Goal: Information Seeking & Learning: Learn about a topic

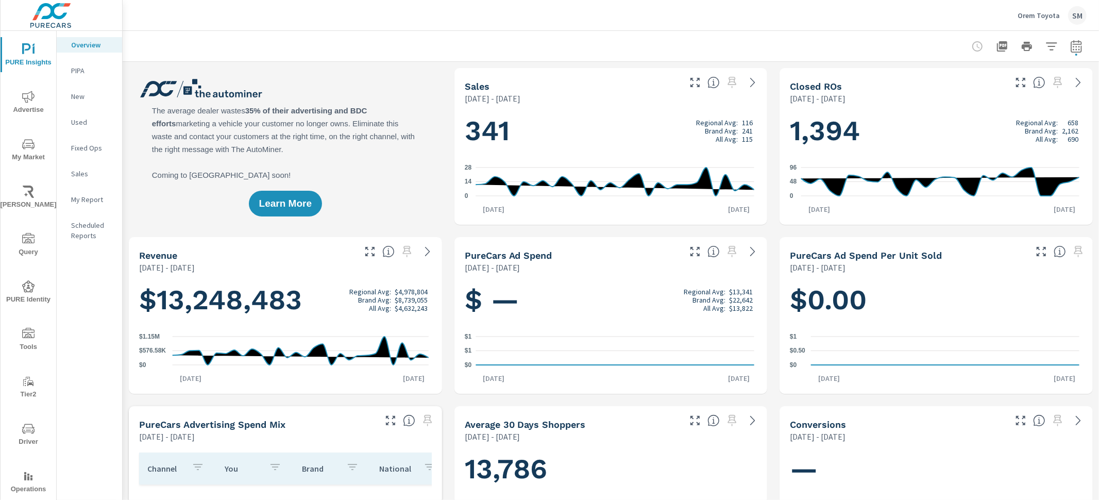
scroll to position [1, 0]
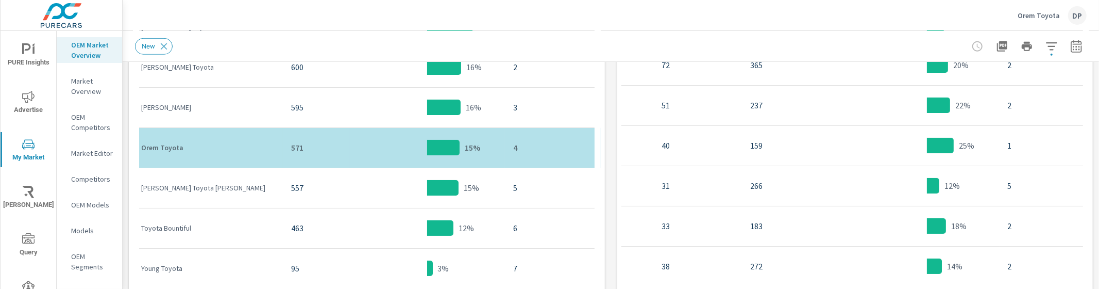
scroll to position [0, 286]
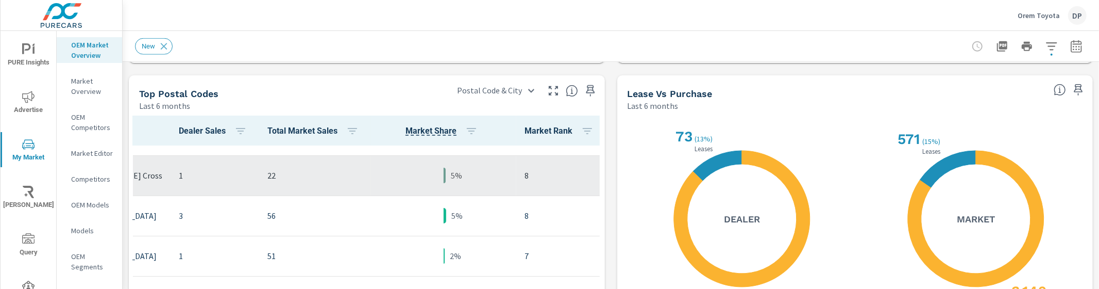
scroll to position [105, 148]
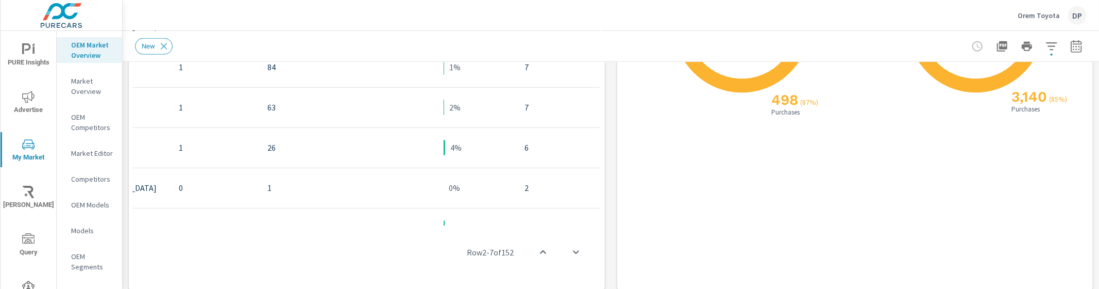
scroll to position [1125, 0]
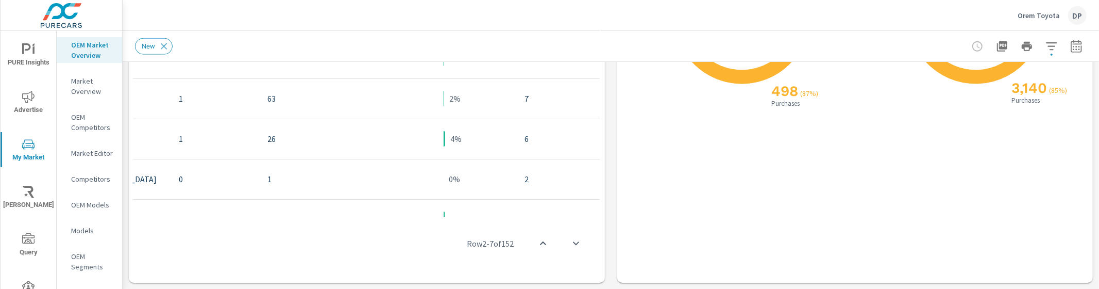
click at [195, 47] on div "New" at bounding box center [538, 46] width 807 height 16
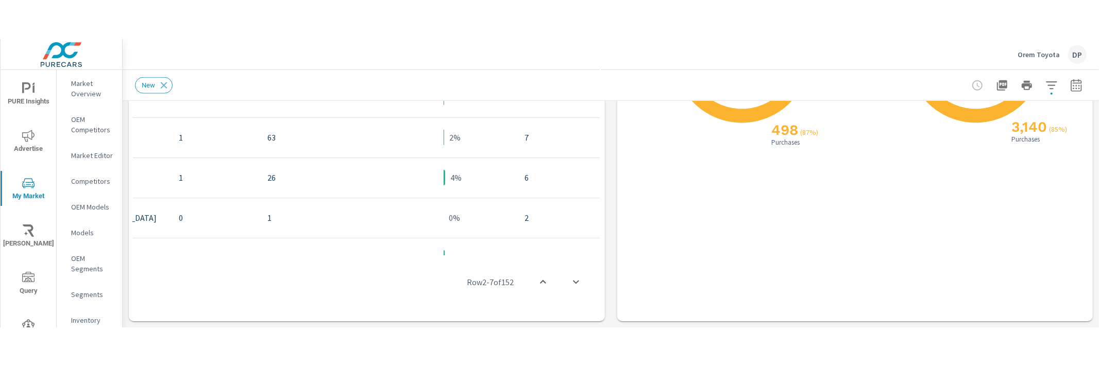
scroll to position [0, 0]
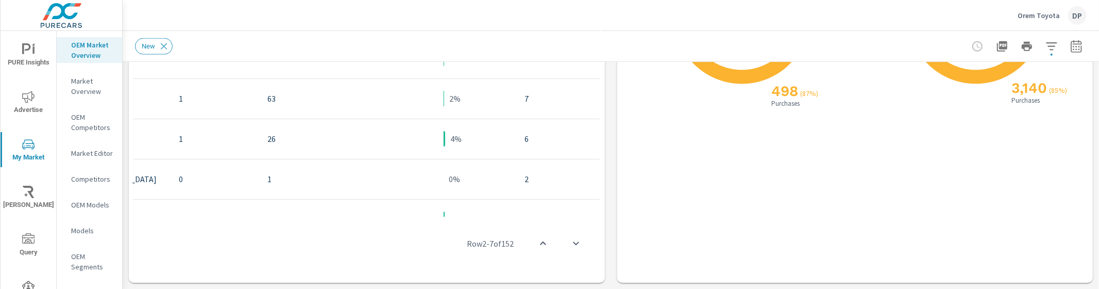
click at [22, 63] on span "PURE Insights" at bounding box center [28, 55] width 49 height 25
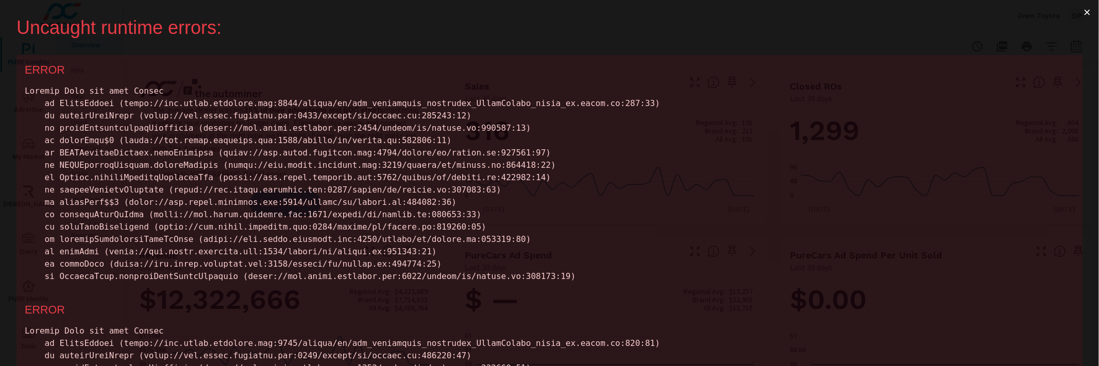
click at [1076, 14] on button "×" at bounding box center [1087, 12] width 24 height 25
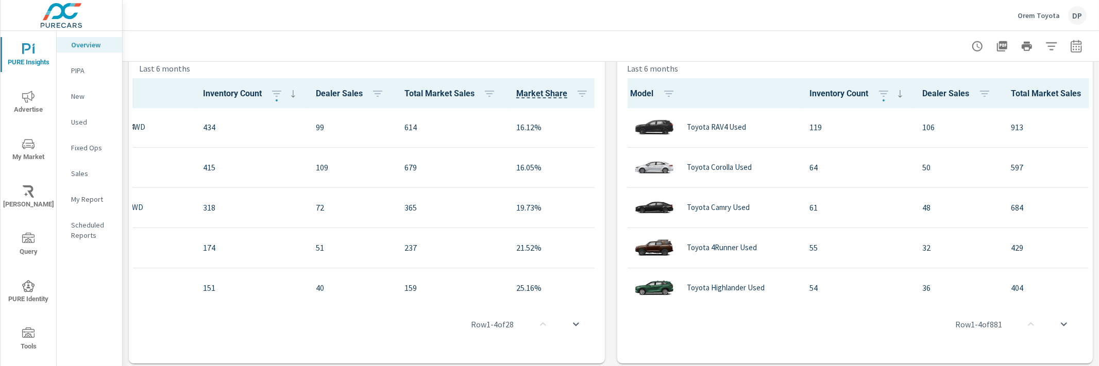
scroll to position [1, 0]
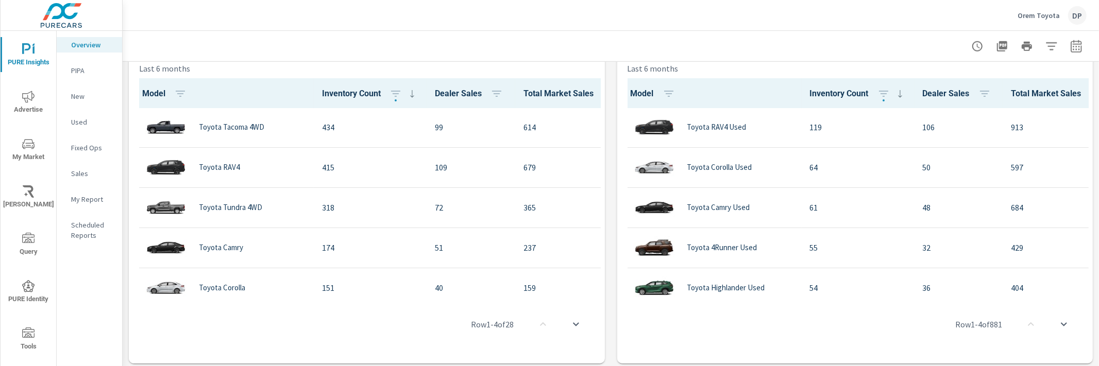
click at [603, 161] on div "Learn More The average dealer wastes 35% of their advertising and BDC efforts m…" at bounding box center [611, 201] width 976 height 1690
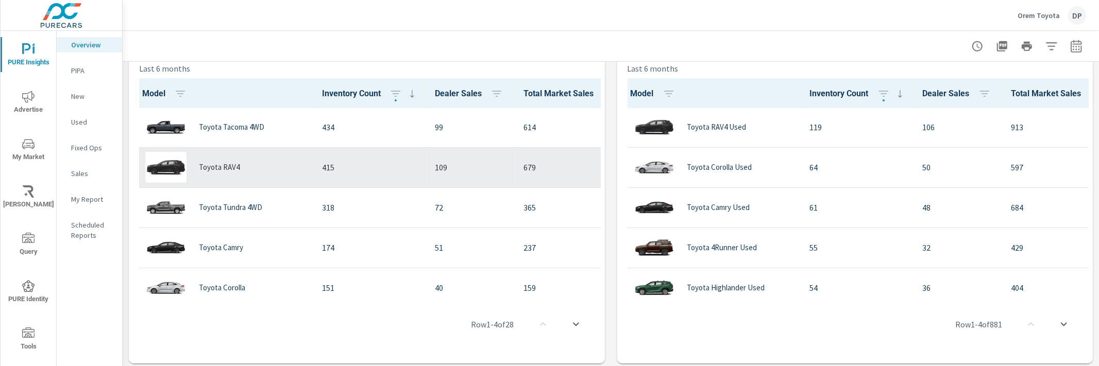
scroll to position [0, 0]
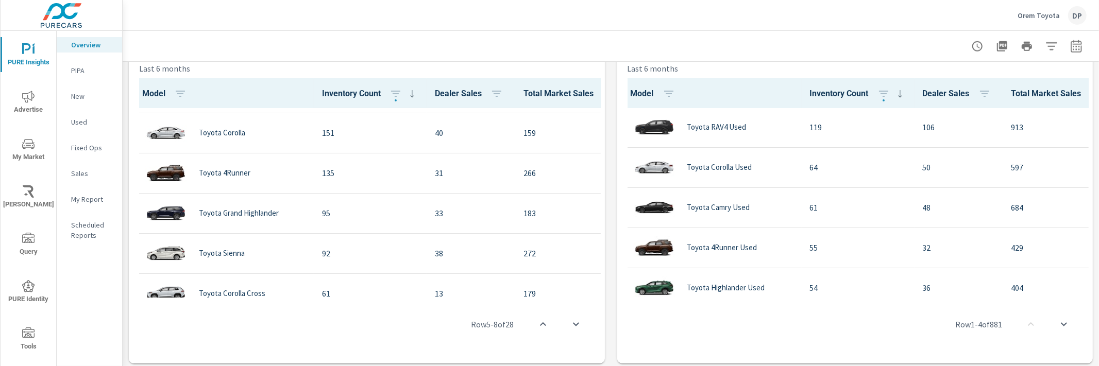
scroll to position [78, 0]
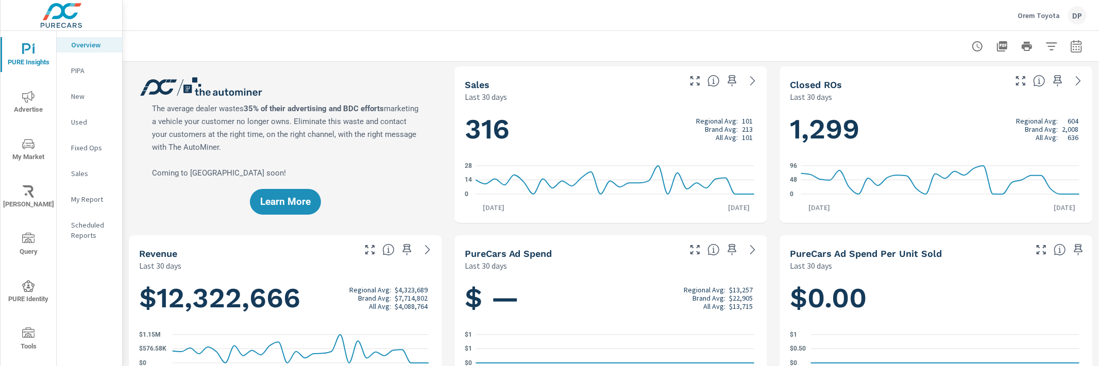
scroll to position [2, 0]
click at [23, 109] on span "Advertise" at bounding box center [28, 103] width 49 height 25
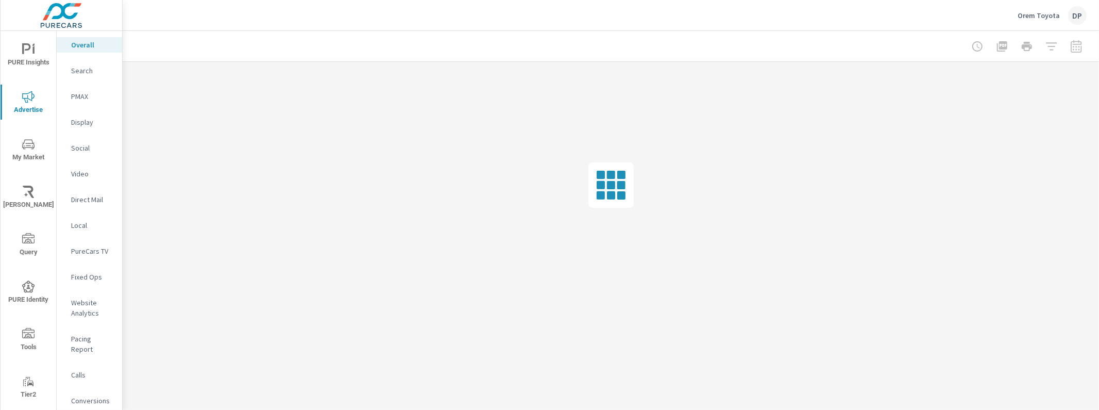
click at [85, 288] on p "Conversions" at bounding box center [92, 400] width 43 height 10
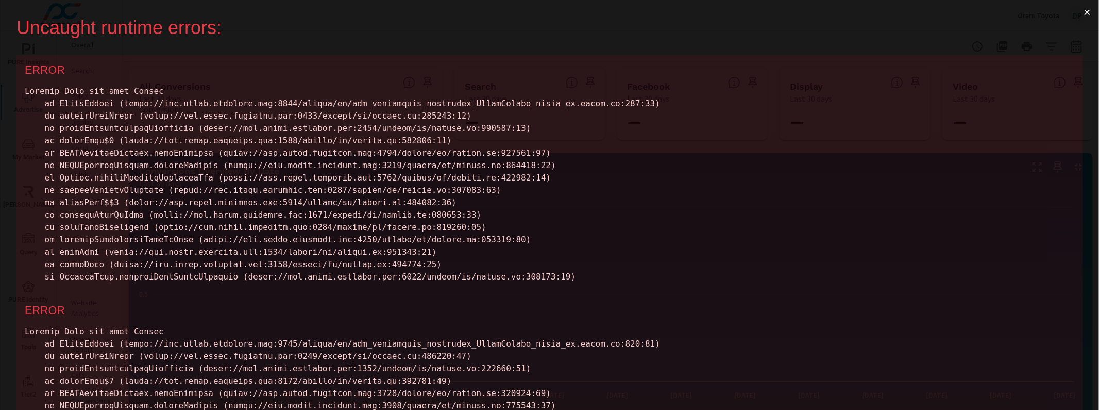
click at [1066, 18] on div "Uncaught runtime errors: × ERROR ERROR ERROR ERROR ERROR ERROR ERROR ERROR ERRO…" at bounding box center [549, 205] width 1099 height 410
click at [1075, 13] on button "×" at bounding box center [1087, 12] width 24 height 25
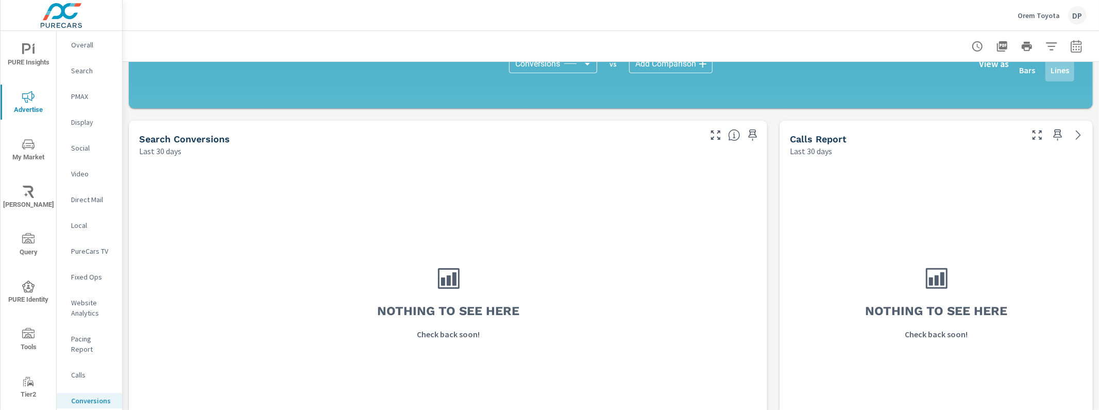
scroll to position [356, 0]
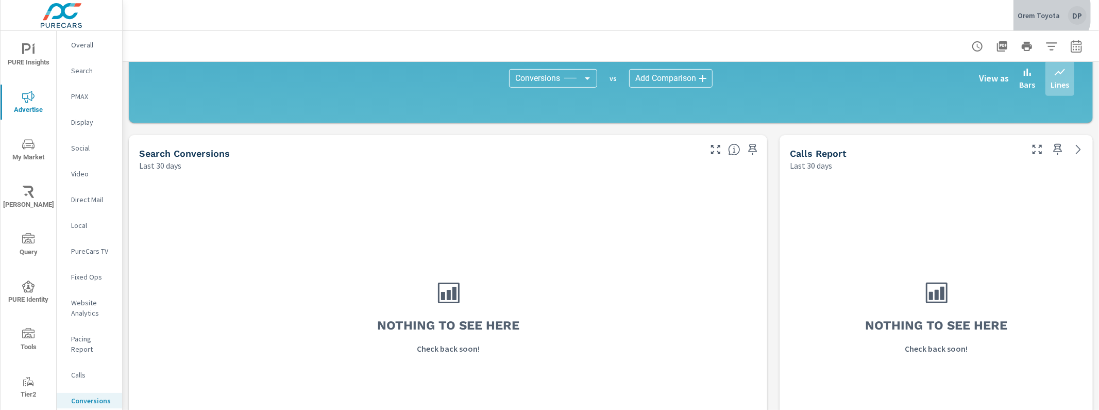
click at [1042, 13] on p "Orem Toyota" at bounding box center [1039, 15] width 42 height 9
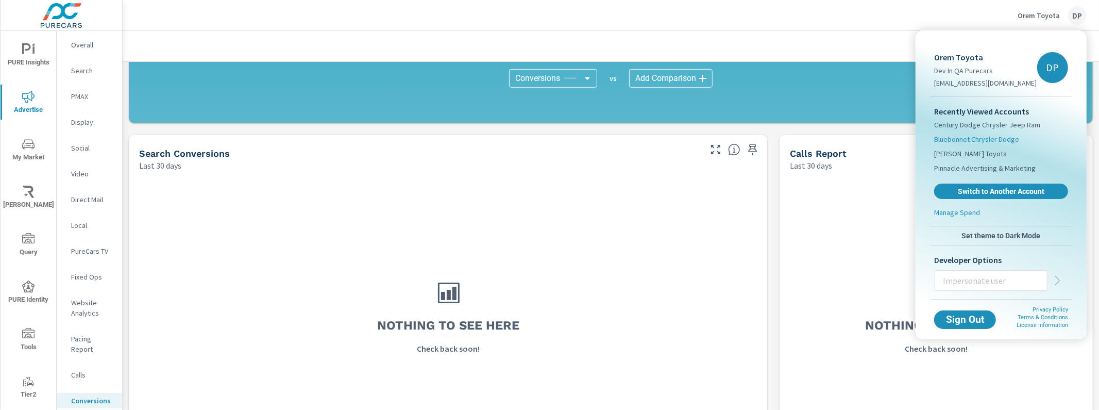
click at [977, 139] on span "Bluebonnet Chrysler Dodge" at bounding box center [976, 139] width 85 height 10
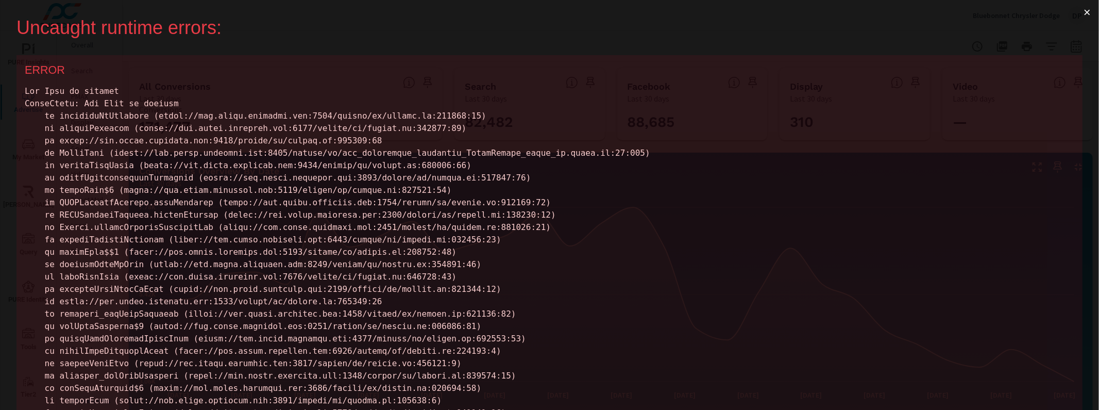
click at [1076, 18] on button "×" at bounding box center [1087, 12] width 24 height 25
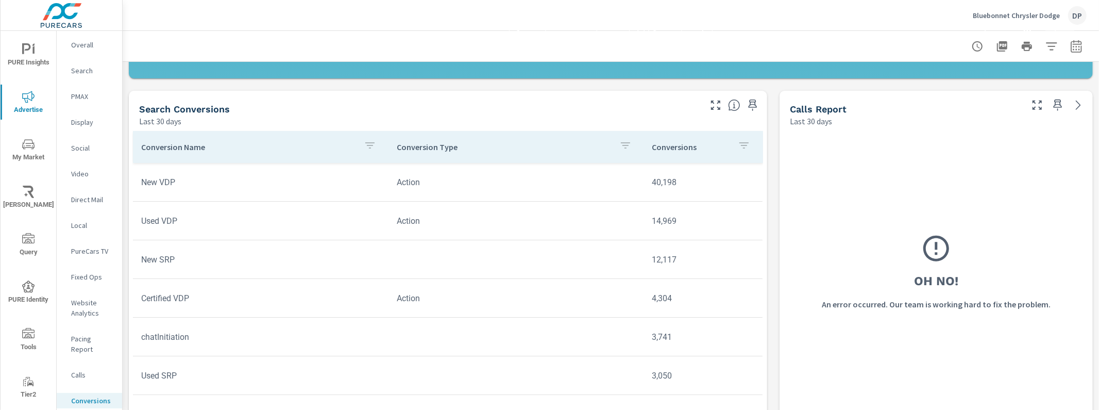
scroll to position [402, 0]
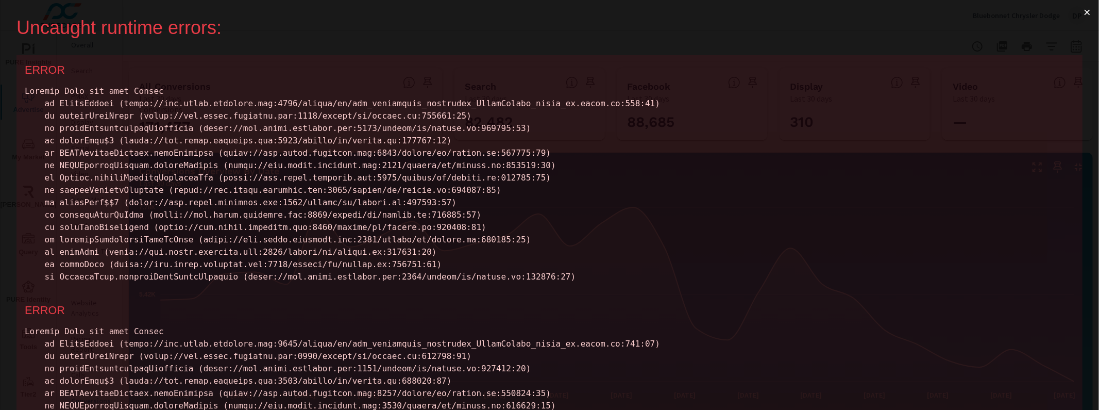
click at [1076, 18] on button "×" at bounding box center [1087, 12] width 24 height 25
click at [1075, 20] on button "×" at bounding box center [1087, 12] width 24 height 25
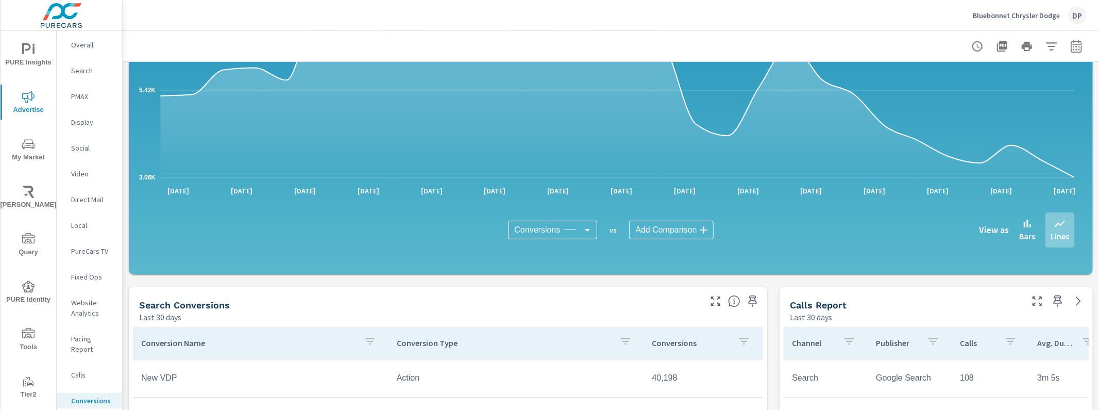
scroll to position [367, 0]
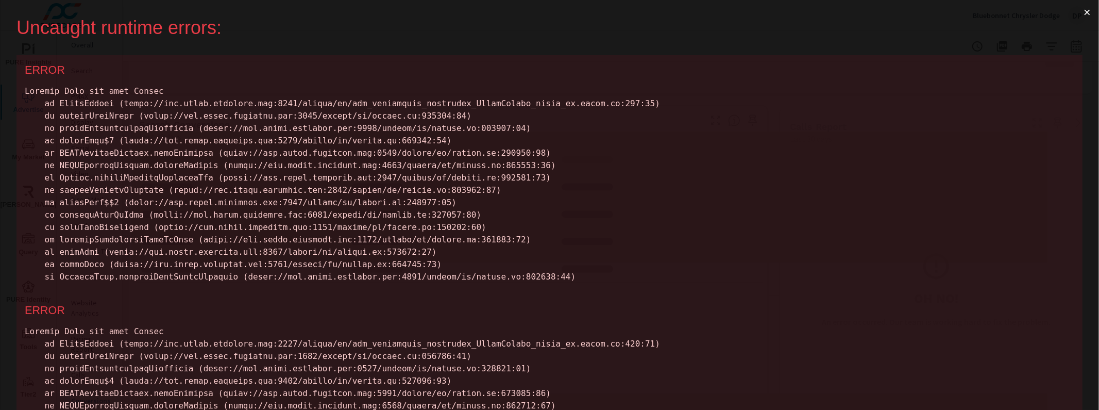
scroll to position [422, 0]
click at [1075, 12] on button "×" at bounding box center [1087, 12] width 24 height 25
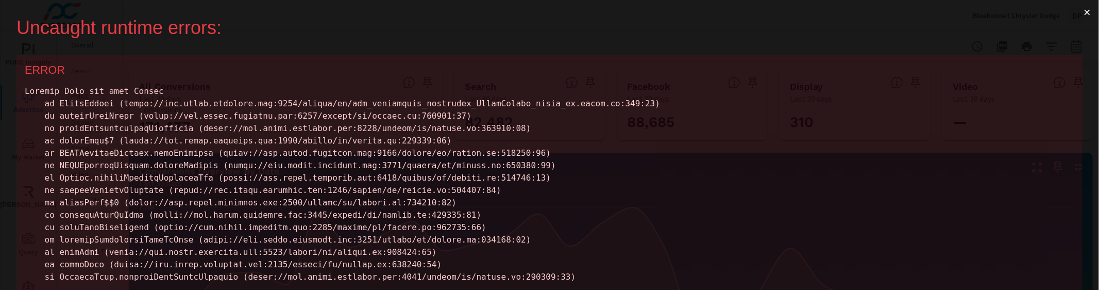
click at [1078, 10] on button "×" at bounding box center [1087, 12] width 24 height 25
click at [1075, 14] on button "×" at bounding box center [1087, 12] width 24 height 25
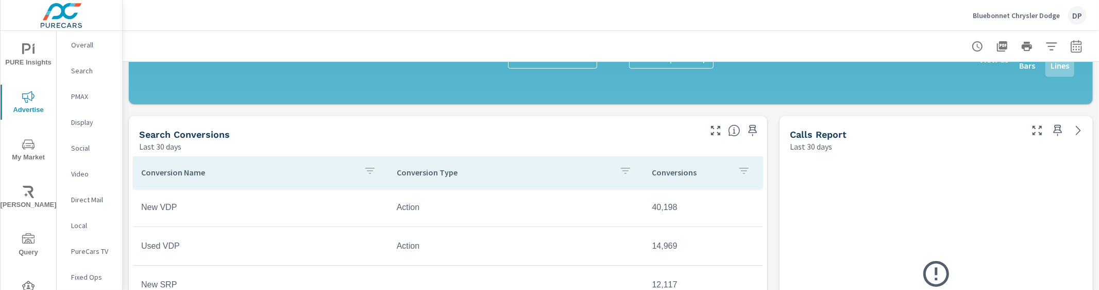
scroll to position [374, 0]
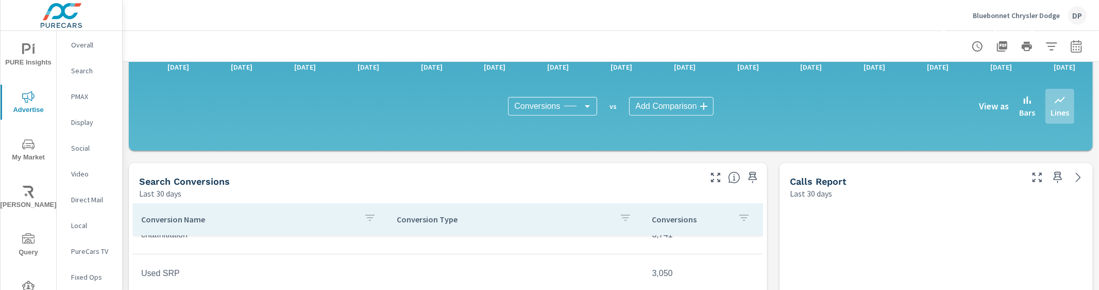
scroll to position [313, 0]
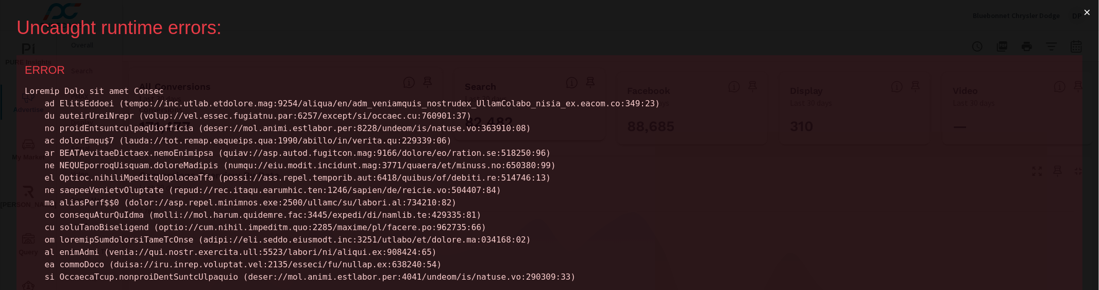
scroll to position [0, 0]
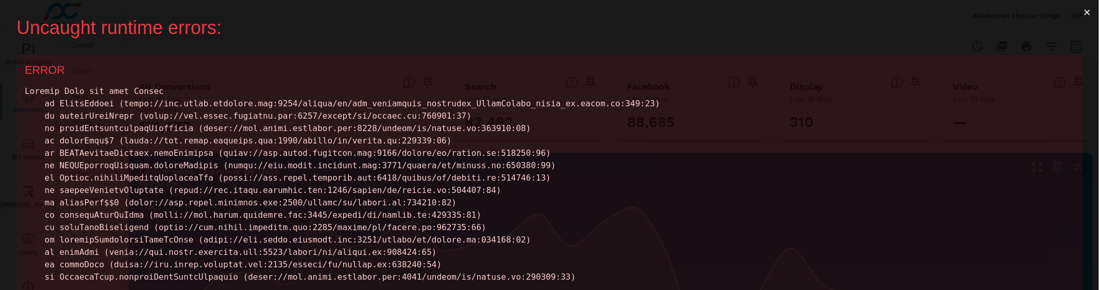
click at [1081, 13] on button "×" at bounding box center [1087, 12] width 24 height 25
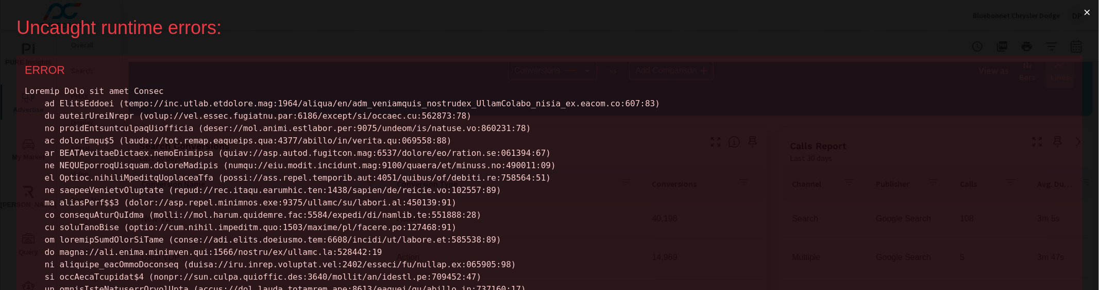
scroll to position [155, 0]
click at [1077, 13] on button "×" at bounding box center [1087, 12] width 24 height 25
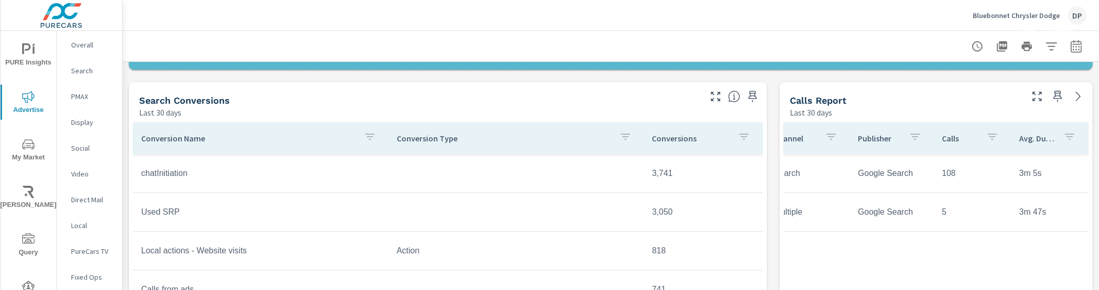
scroll to position [411, 0]
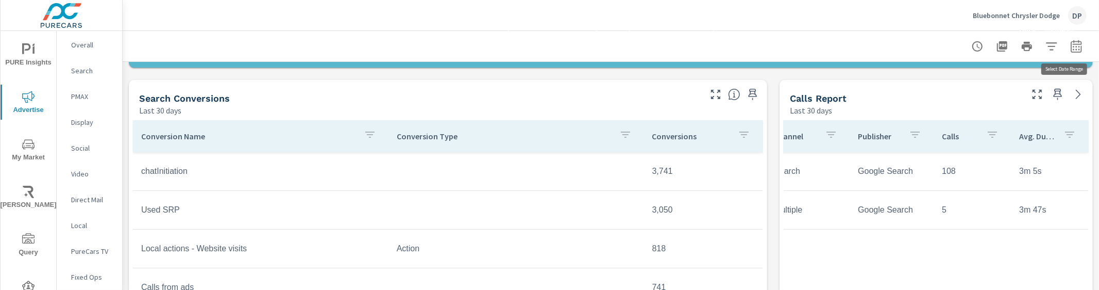
click at [1072, 47] on icon "button" at bounding box center [1076, 46] width 12 height 12
select select "Last 30 days"
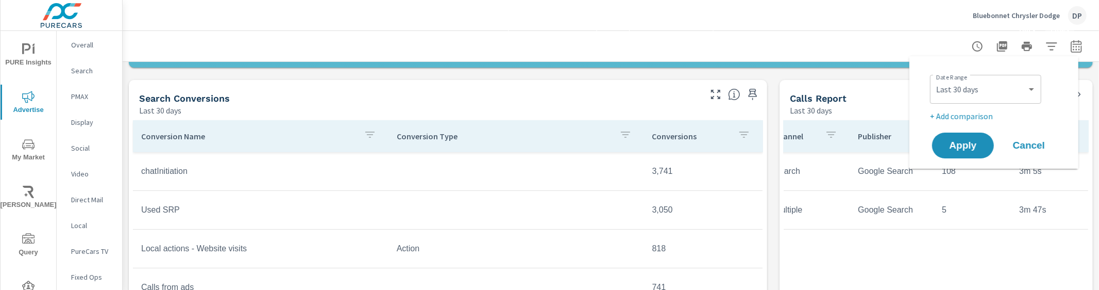
click at [974, 119] on p "+ Add comparison" at bounding box center [996, 116] width 132 height 12
select select "Previous period"
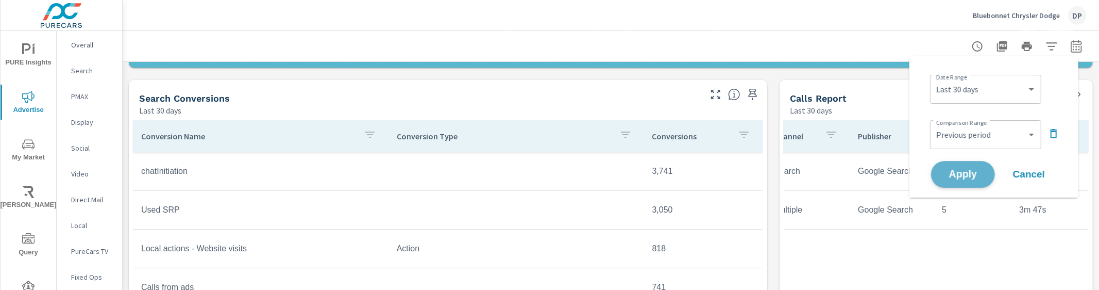
click at [966, 174] on span "Apply" at bounding box center [963, 175] width 42 height 10
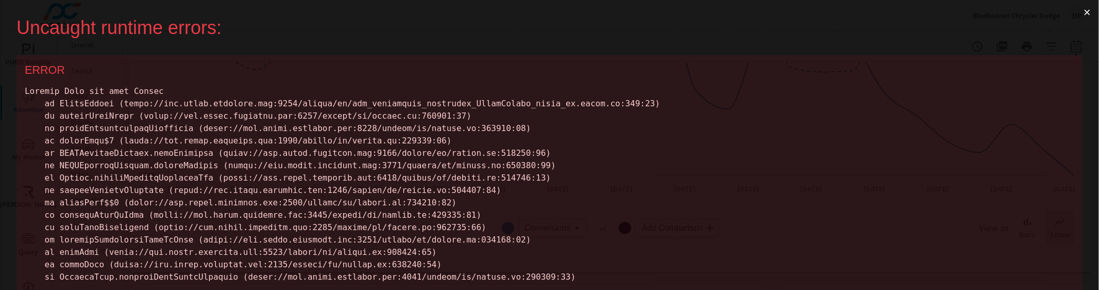
click at [1075, 14] on button "×" at bounding box center [1087, 12] width 24 height 25
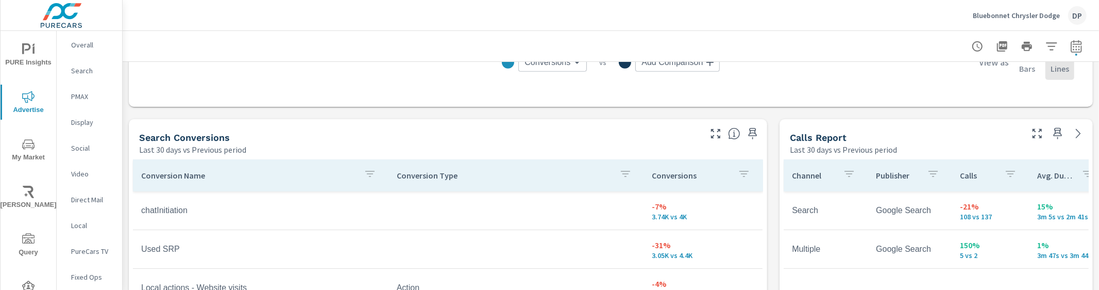
scroll to position [519, 0]
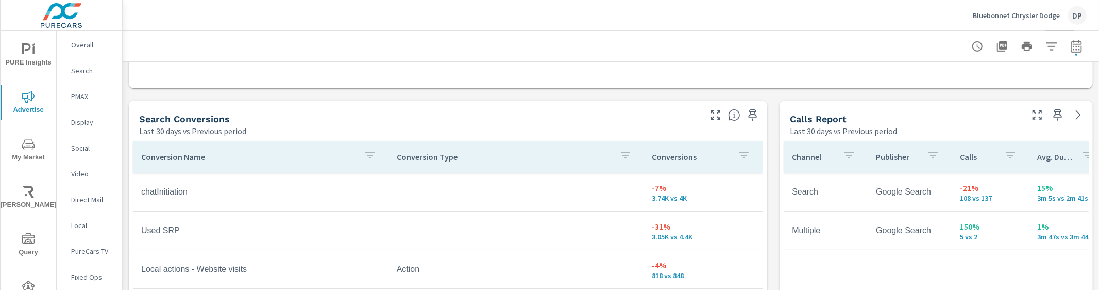
click at [1006, 155] on icon "button" at bounding box center [1010, 155] width 9 height 6
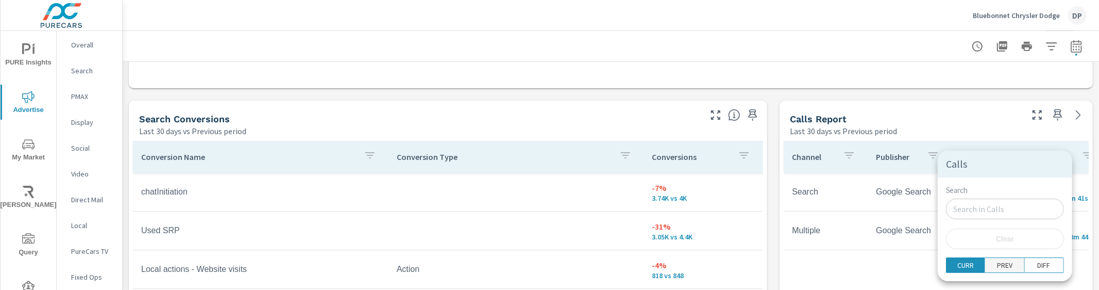
click at [997, 265] on p "PREV" at bounding box center [1004, 265] width 15 height 10
click at [898, 260] on div at bounding box center [549, 145] width 1099 height 290
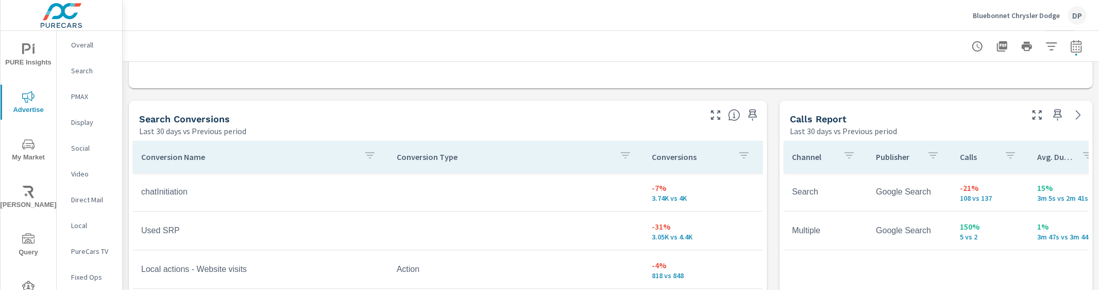
click at [1004, 157] on icon "button" at bounding box center [1010, 155] width 12 height 12
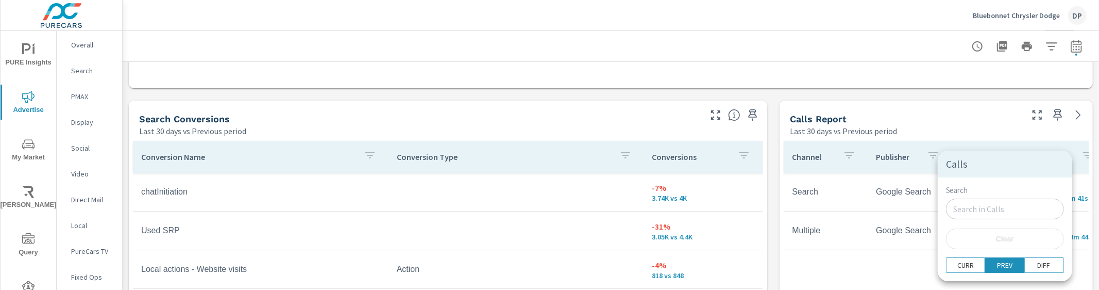
click at [966, 133] on div at bounding box center [549, 145] width 1099 height 290
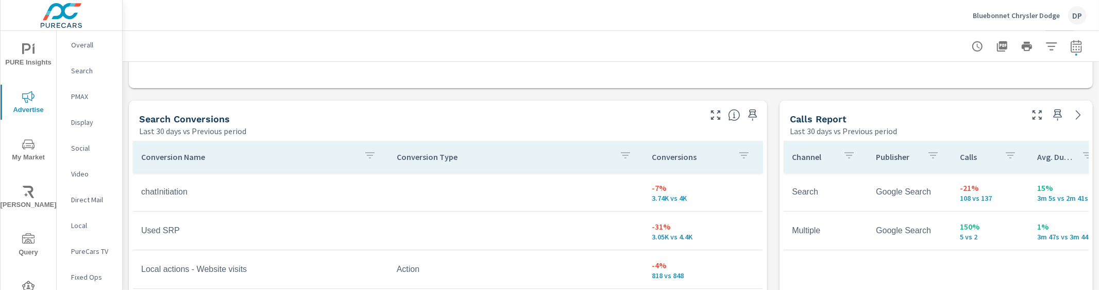
click at [960, 159] on p "Calls" at bounding box center [978, 156] width 36 height 10
click at [960, 158] on p "Calls" at bounding box center [972, 156] width 24 height 10
click at [960, 157] on p "Calls" at bounding box center [972, 156] width 24 height 10
click at [1006, 154] on icon "button" at bounding box center [1010, 155] width 9 height 6
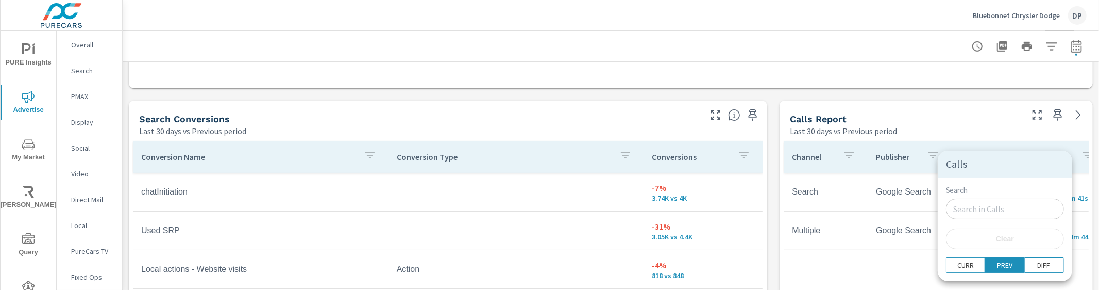
click at [1006, 156] on div "Calls" at bounding box center [1005, 163] width 134 height 27
click at [971, 149] on div at bounding box center [549, 145] width 1099 height 290
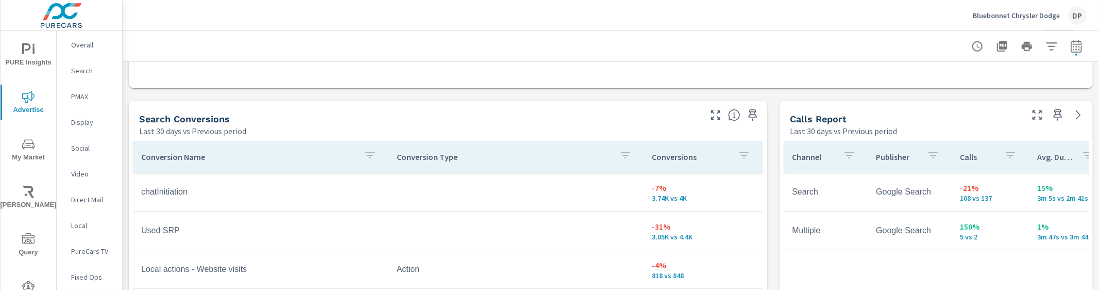
click at [966, 159] on p "Calls" at bounding box center [978, 156] width 36 height 10
click at [965, 160] on p "Calls" at bounding box center [972, 156] width 24 height 10
click at [996, 157] on icon "button" at bounding box center [998, 155] width 12 height 12
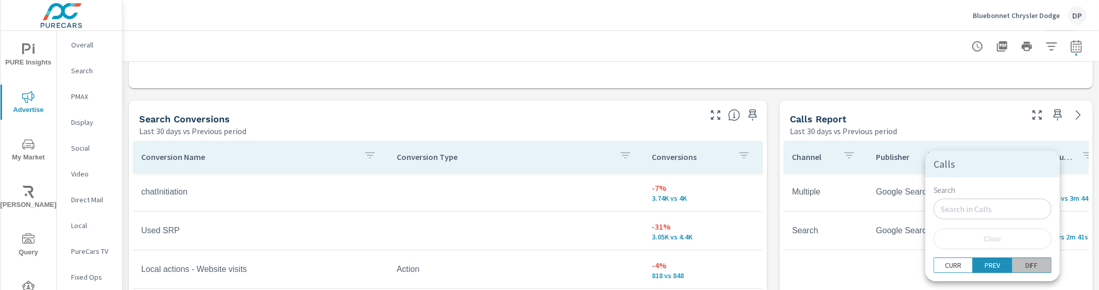
click at [1019, 265] on button "DIFF" at bounding box center [1031, 264] width 39 height 15
click at [937, 115] on div at bounding box center [549, 145] width 1099 height 290
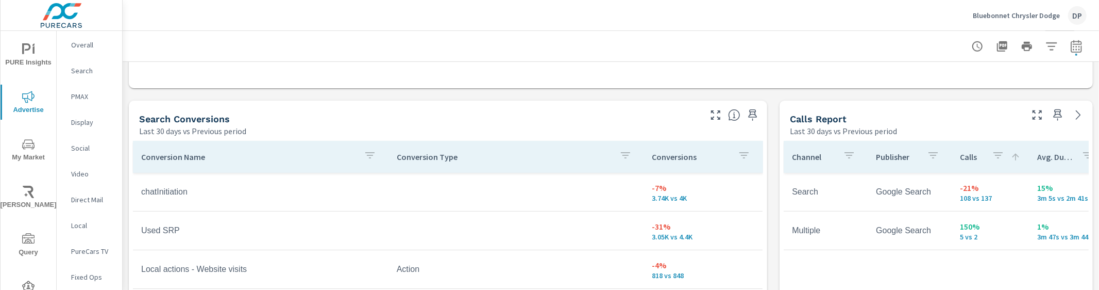
click at [960, 158] on p "Calls" at bounding box center [972, 156] width 24 height 10
click at [960, 157] on p "Calls" at bounding box center [978, 156] width 36 height 10
click at [960, 157] on p "Calls" at bounding box center [972, 156] width 24 height 10
click at [960, 158] on p "Calls" at bounding box center [972, 156] width 24 height 10
click at [652, 159] on p "Conversions" at bounding box center [691, 156] width 78 height 10
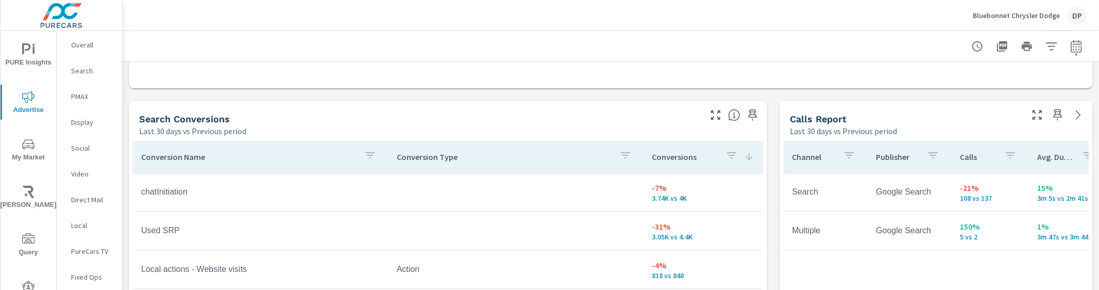
click at [652, 158] on p "Conversions" at bounding box center [684, 156] width 65 height 10
click at [724, 159] on button "button" at bounding box center [731, 157] width 21 height 24
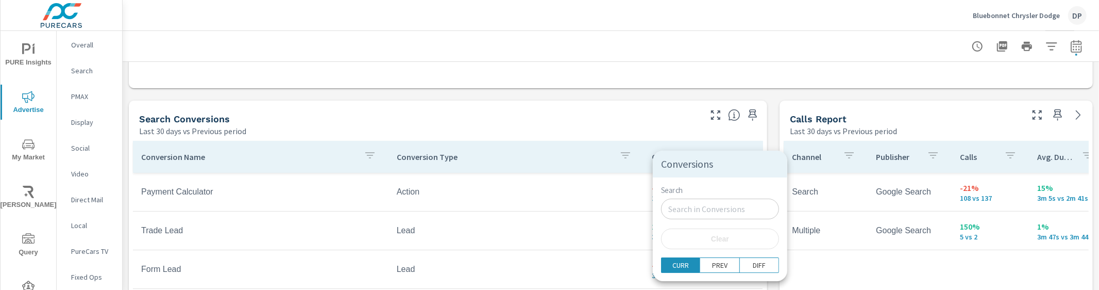
click at [718, 155] on div "Conversions" at bounding box center [720, 163] width 134 height 27
click at [753, 261] on p "DIFF" at bounding box center [759, 265] width 13 height 10
click at [642, 107] on div at bounding box center [549, 145] width 1099 height 290
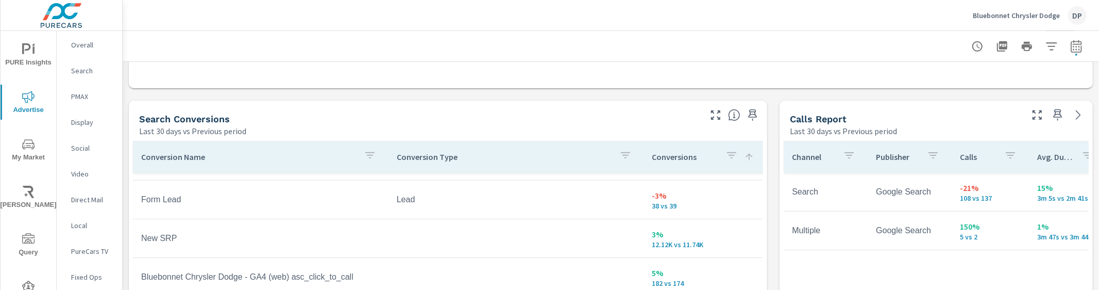
scroll to position [668, 0]
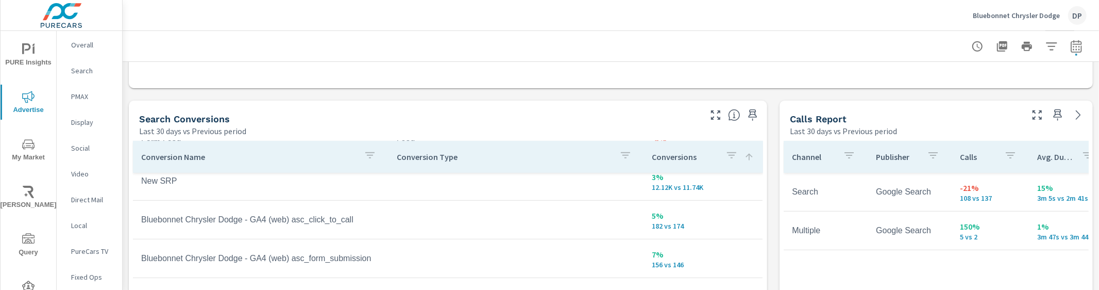
click at [655, 166] on div "Conversions" at bounding box center [703, 157] width 103 height 24
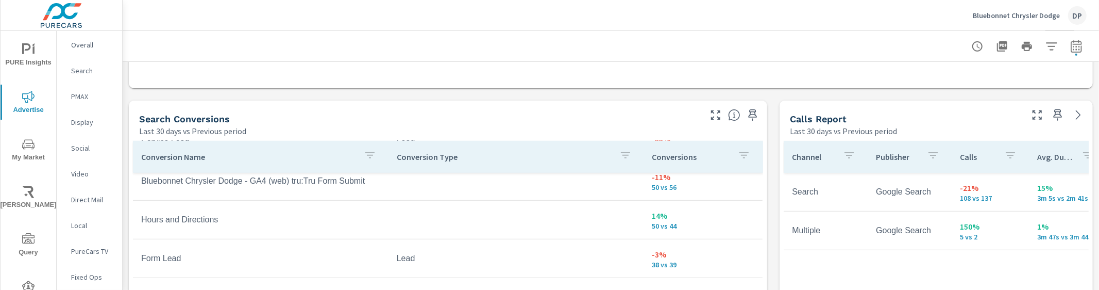
click at [655, 167] on div "Conversions" at bounding box center [703, 157] width 103 height 24
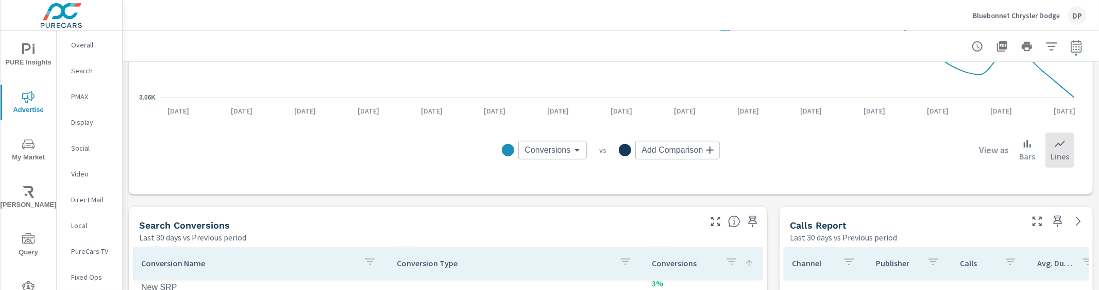
scroll to position [463, 0]
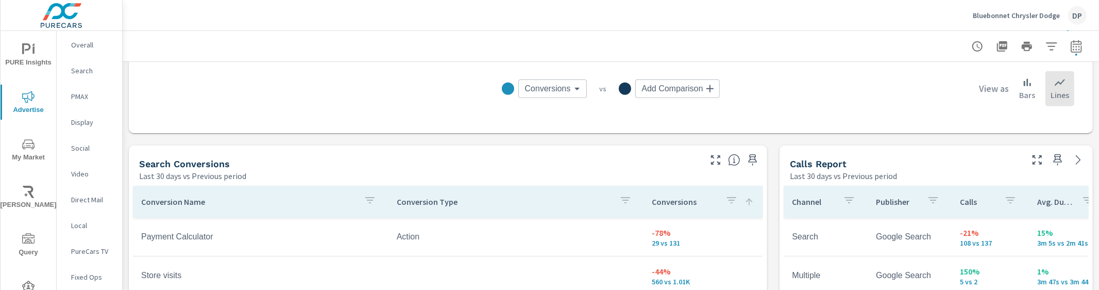
scroll to position [475, 0]
click at [725, 201] on icon "button" at bounding box center [731, 199] width 12 height 12
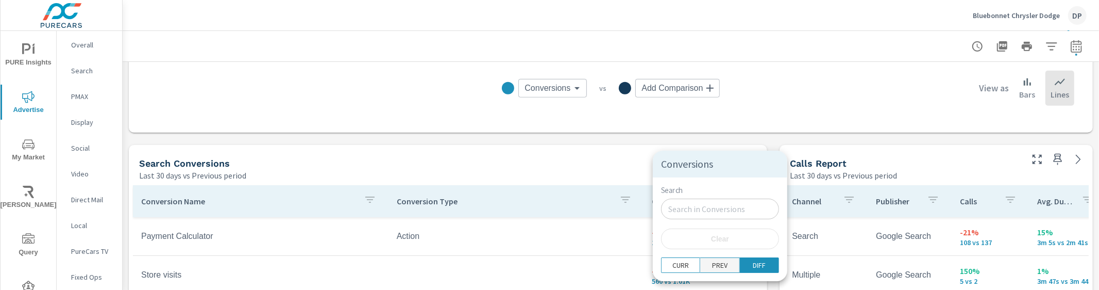
click at [712, 266] on p "PREV" at bounding box center [719, 265] width 15 height 10
click at [679, 268] on p "CURR" at bounding box center [680, 265] width 16 height 10
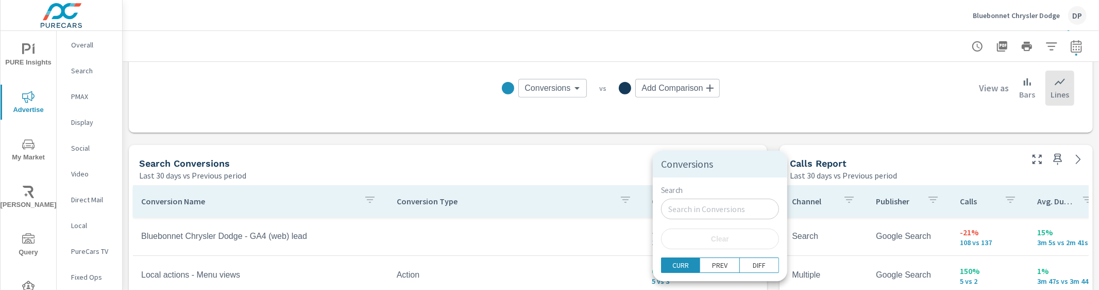
click at [590, 173] on div at bounding box center [549, 145] width 1099 height 290
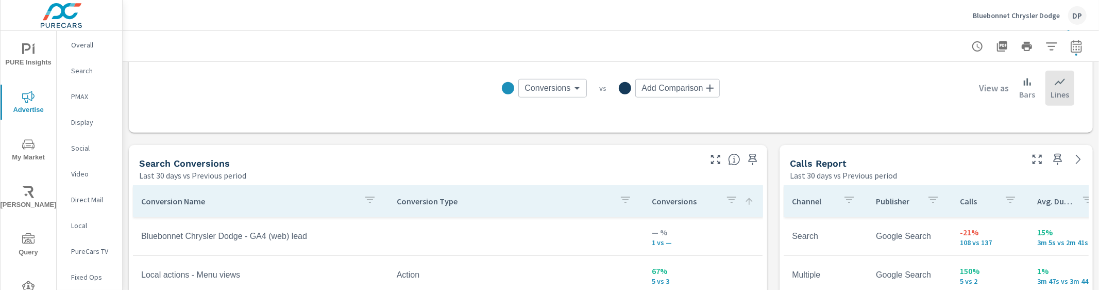
click at [447, 207] on div "Conversion Type" at bounding box center [516, 201] width 239 height 24
click at [446, 207] on div "Conversion Type" at bounding box center [516, 201] width 239 height 24
click at [447, 208] on div "Conversion Type" at bounding box center [516, 201] width 239 height 24
click at [263, 207] on div "Conversion Name" at bounding box center [260, 201] width 239 height 24
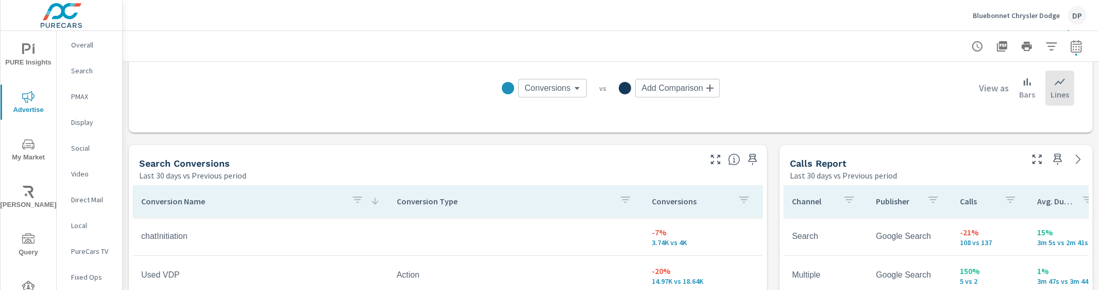
click at [679, 207] on div "Conversions" at bounding box center [703, 201] width 103 height 24
click at [619, 199] on icon "button" at bounding box center [625, 199] width 12 height 12
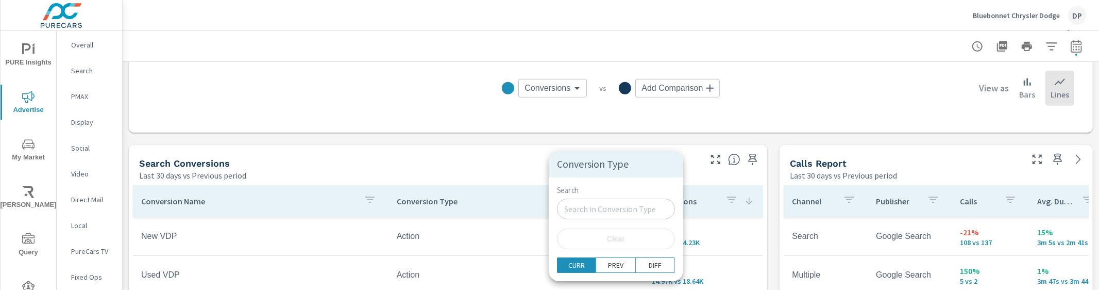
click at [703, 222] on div at bounding box center [549, 145] width 1099 height 290
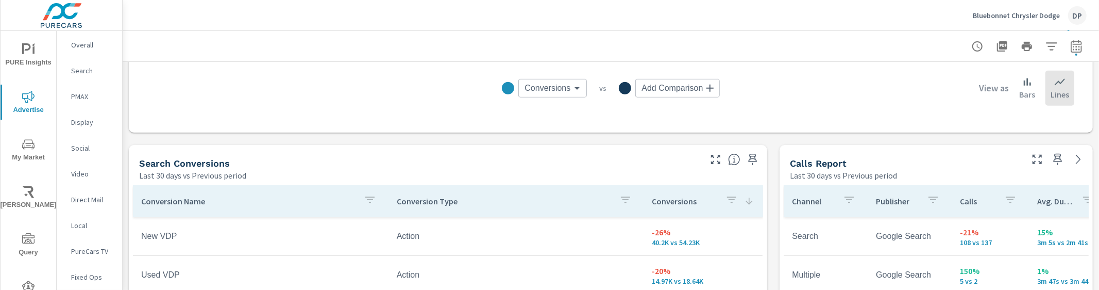
click at [725, 204] on icon "button" at bounding box center [731, 199] width 12 height 12
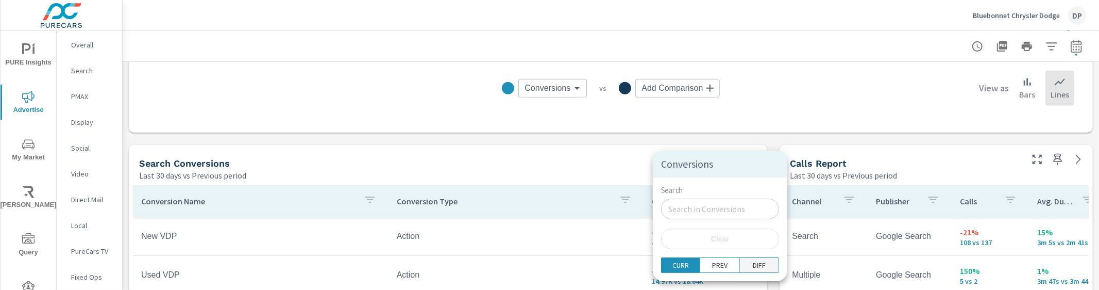
click at [753, 263] on p "DIFF" at bounding box center [759, 265] width 13 height 10
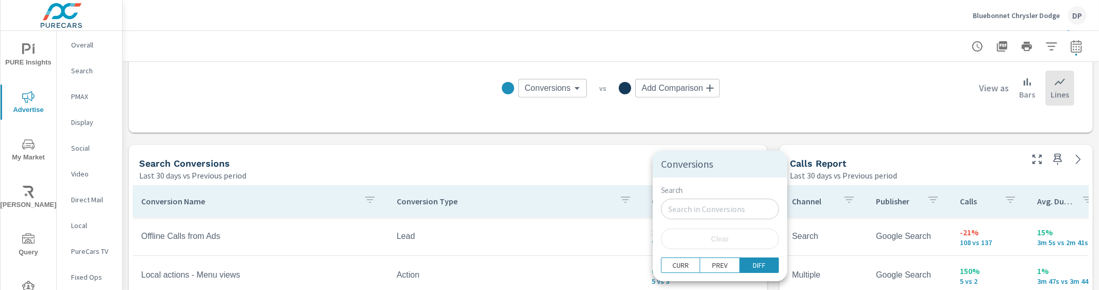
click at [589, 250] on div at bounding box center [549, 145] width 1099 height 290
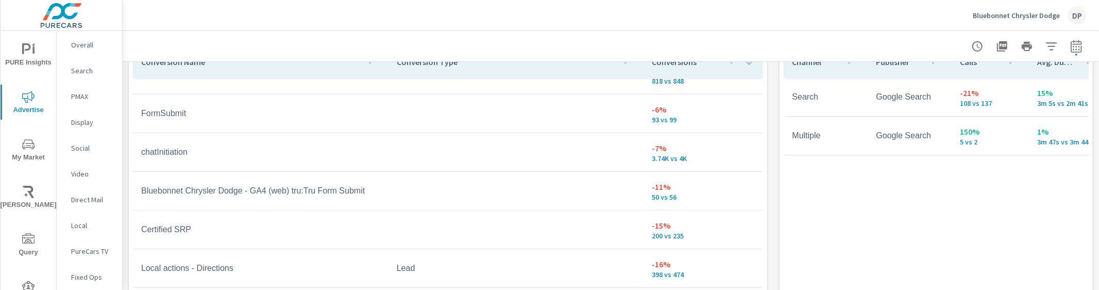
scroll to position [617, 0]
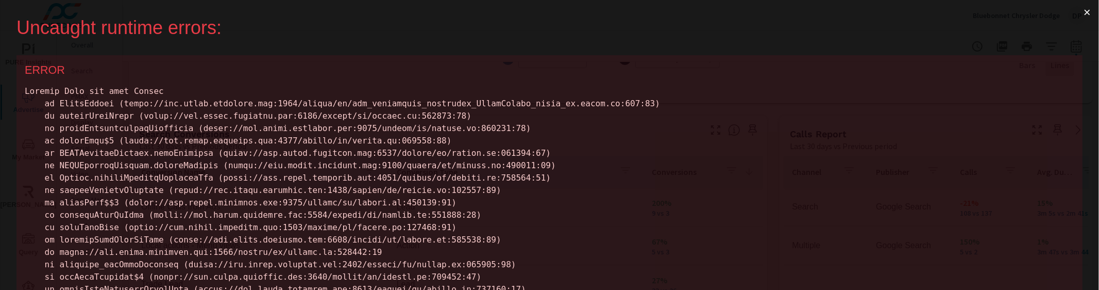
click at [1077, 10] on button "×" at bounding box center [1087, 12] width 24 height 25
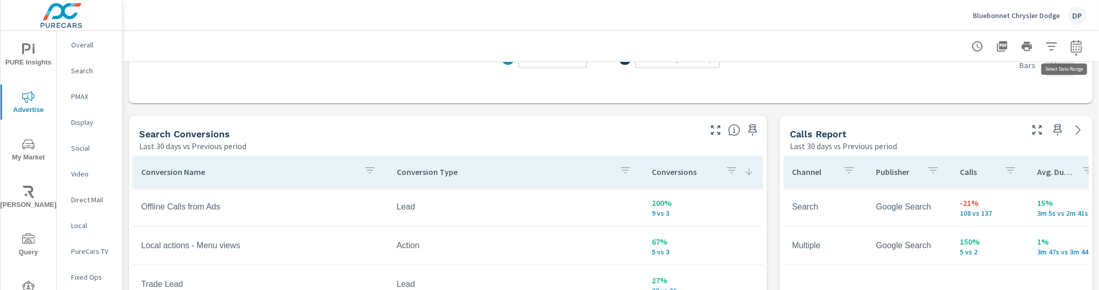
click at [1070, 41] on icon "button" at bounding box center [1076, 46] width 12 height 12
select select "Last 30 days"
select select "Previous period"
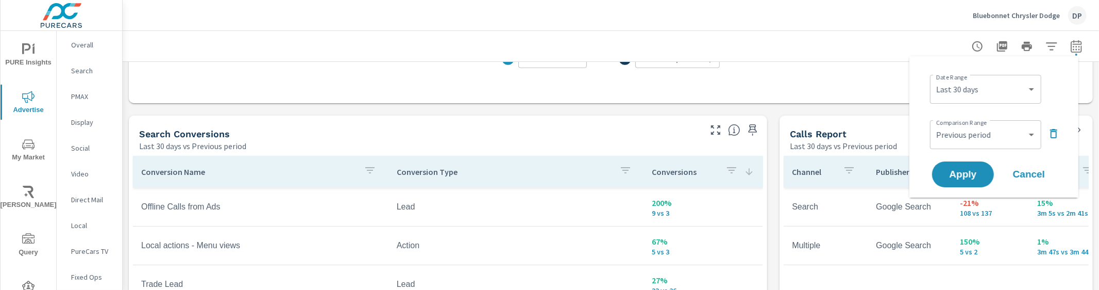
click at [1055, 133] on icon "button" at bounding box center [1053, 133] width 12 height 12
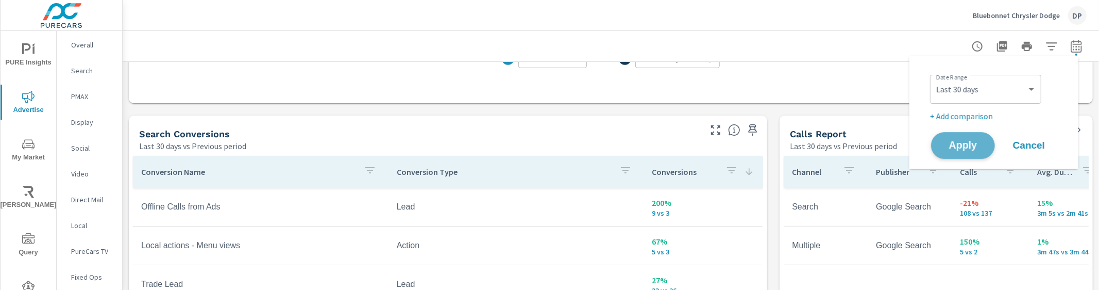
click at [959, 143] on span "Apply" at bounding box center [963, 146] width 42 height 10
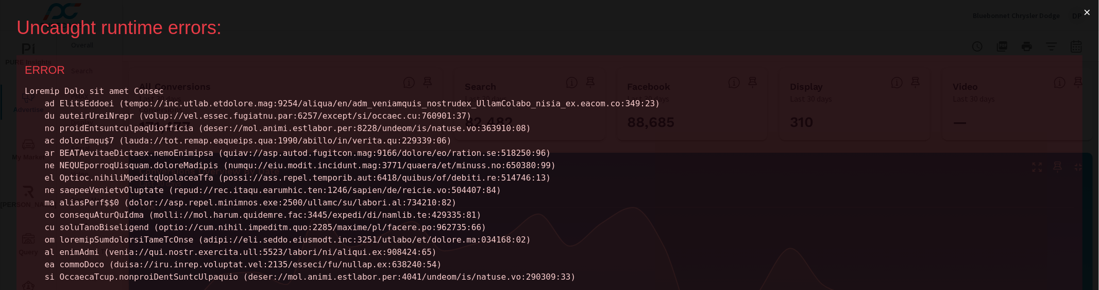
click at [1061, 15] on div "Uncaught runtime errors: × ERROR ERROR" at bounding box center [549, 145] width 1099 height 290
click at [1075, 15] on button "×" at bounding box center [1087, 12] width 24 height 25
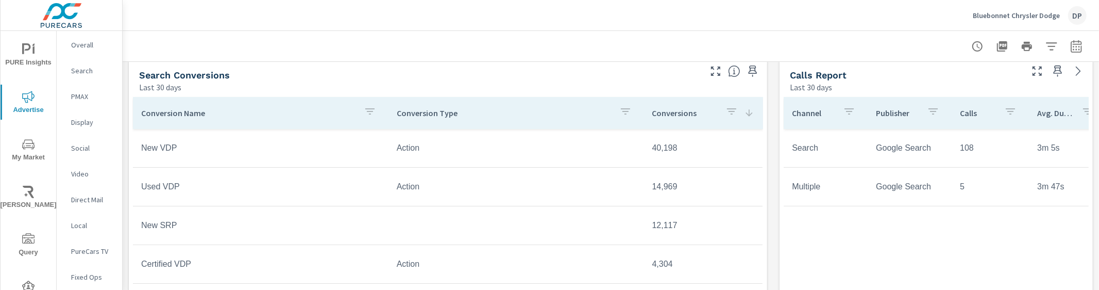
click at [665, 116] on p "Conversions" at bounding box center [684, 113] width 65 height 10
click at [664, 117] on p "Conversions" at bounding box center [684, 113] width 65 height 10
click at [960, 117] on p "Calls" at bounding box center [978, 113] width 36 height 10
click at [960, 117] on p "Calls" at bounding box center [972, 113] width 24 height 10
click at [960, 117] on div "Calls" at bounding box center [990, 113] width 61 height 24
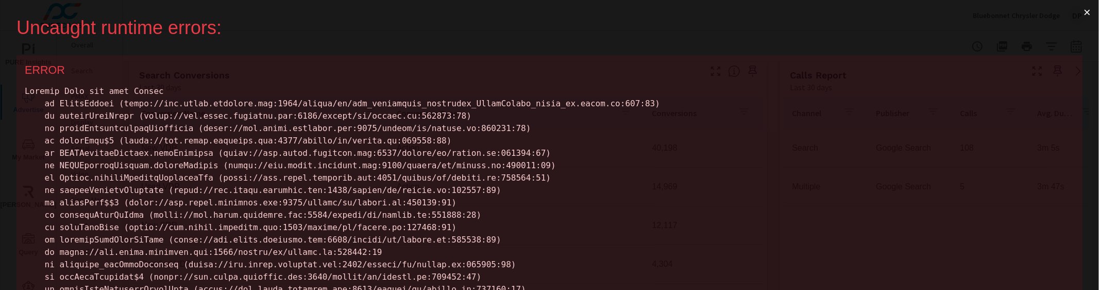
click at [1079, 11] on button "×" at bounding box center [1087, 12] width 24 height 25
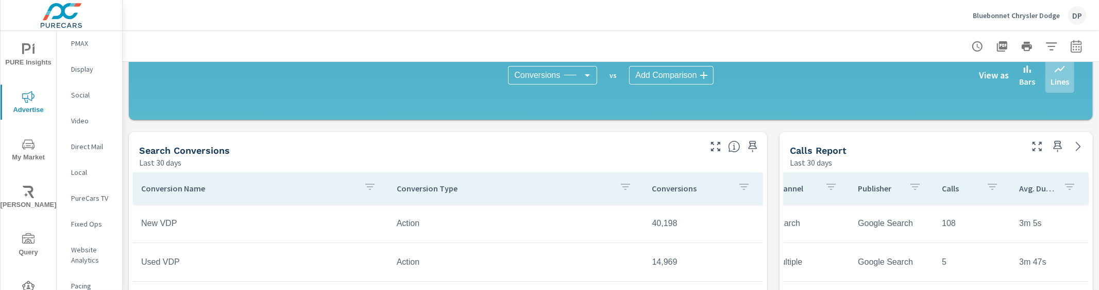
scroll to position [354, 0]
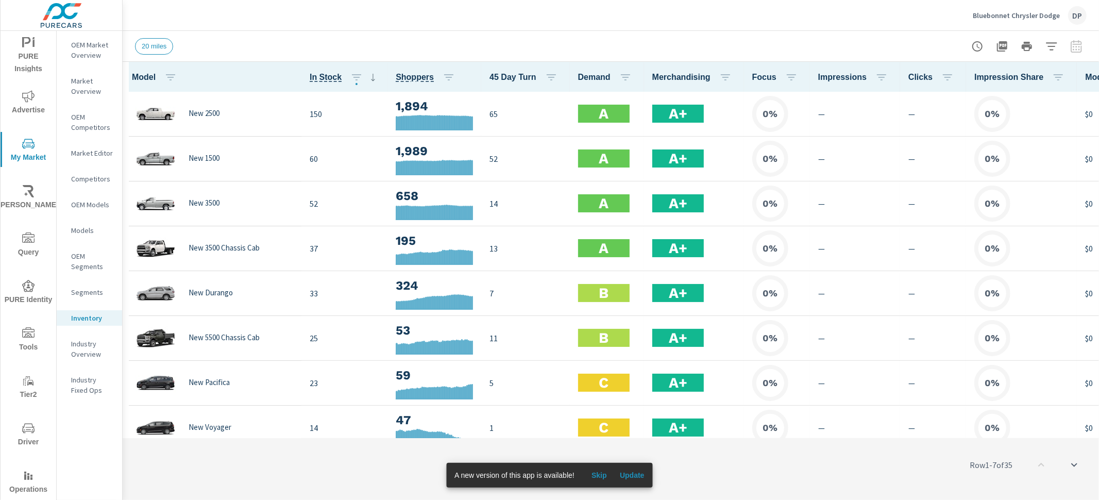
scroll to position [1, 0]
click at [25, 49] on icon "nav menu" at bounding box center [28, 43] width 12 height 12
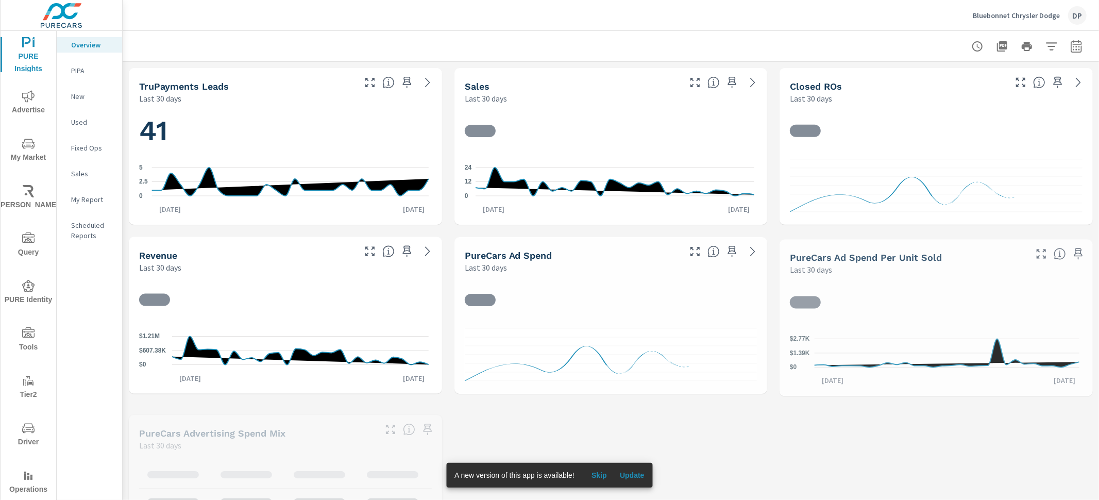
scroll to position [1, 0]
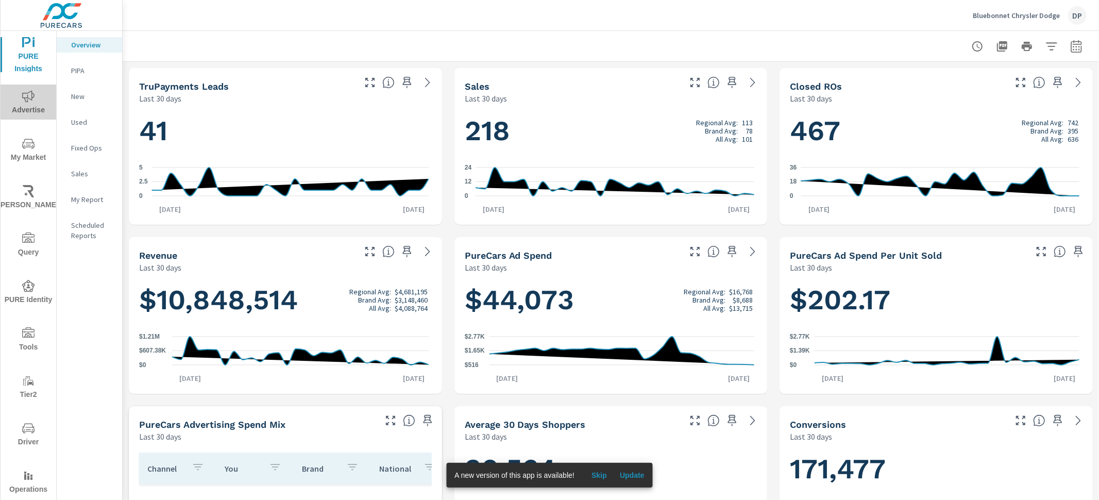
click at [29, 108] on span "Advertise" at bounding box center [28, 103] width 49 height 26
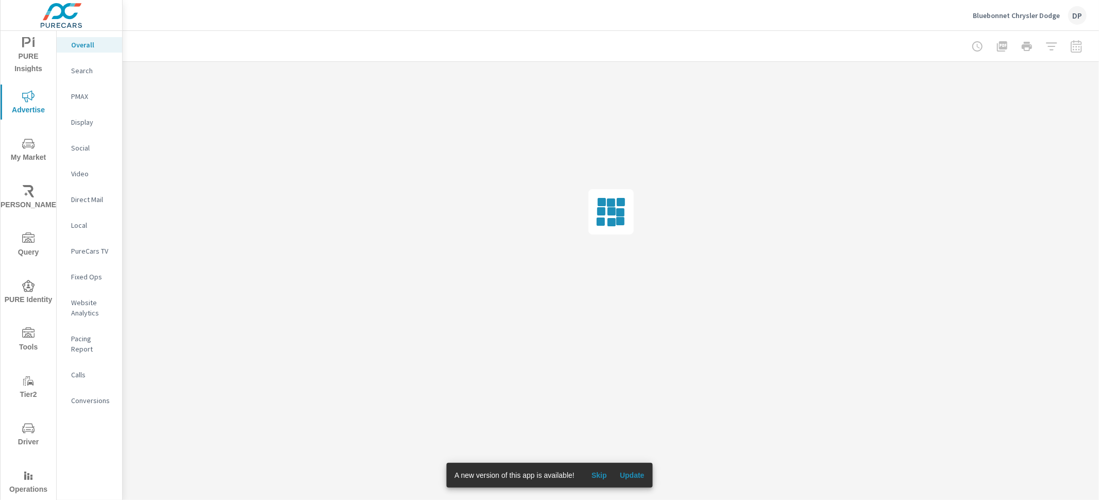
click at [86, 369] on p "Calls" at bounding box center [92, 374] width 43 height 10
click at [88, 395] on p "Conversions" at bounding box center [92, 400] width 43 height 10
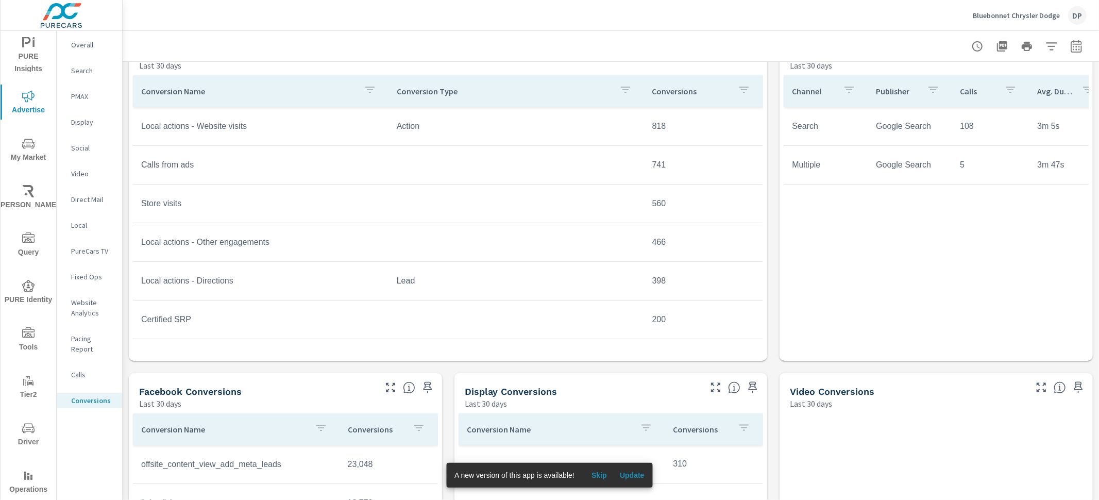
scroll to position [503, 0]
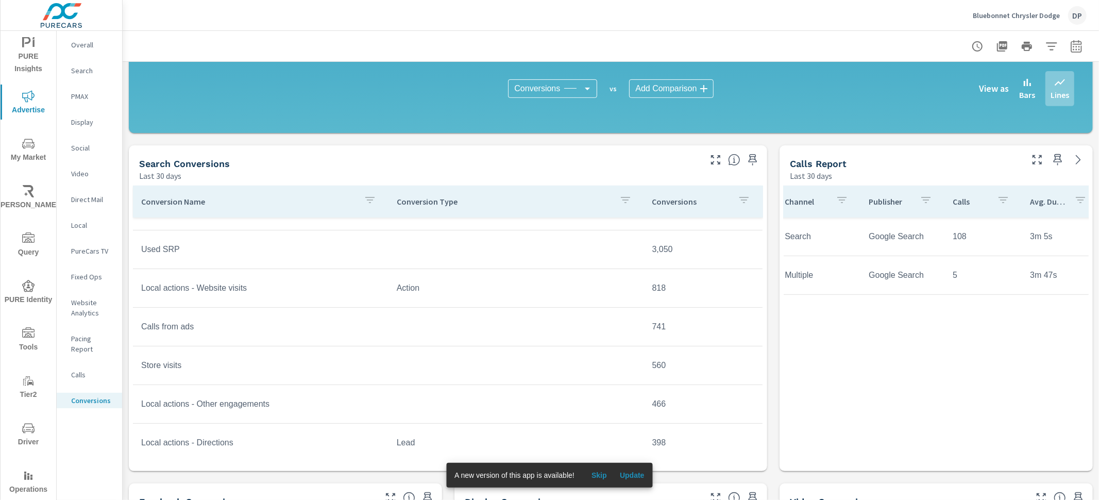
scroll to position [0, 18]
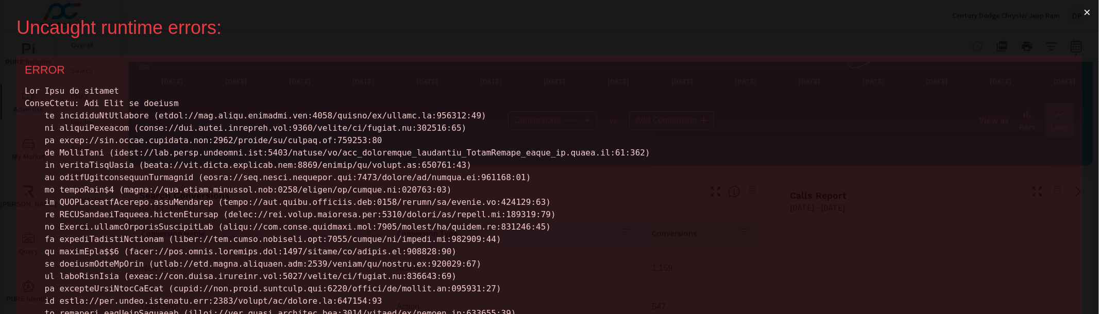
click at [1076, 11] on button "×" at bounding box center [1087, 12] width 24 height 25
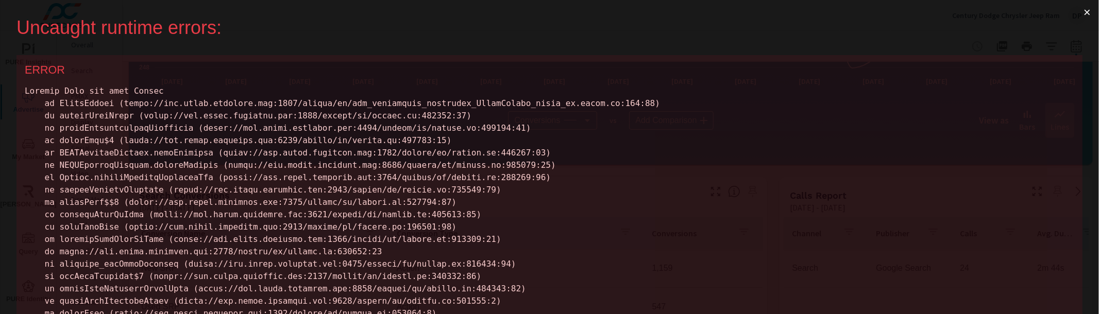
click at [1084, 25] on div "Uncaught runtime errors: × ERROR ERROR" at bounding box center [549, 157] width 1099 height 314
click at [1066, 10] on div "Uncaught runtime errors: × ERROR ERROR" at bounding box center [549, 157] width 1099 height 314
click at [1075, 12] on button "×" at bounding box center [1087, 12] width 24 height 25
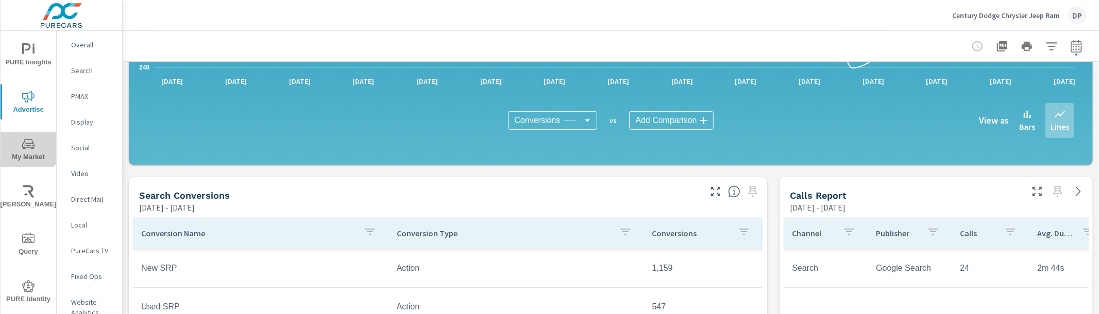
click at [22, 133] on button "My Market" at bounding box center [29, 149] width 56 height 35
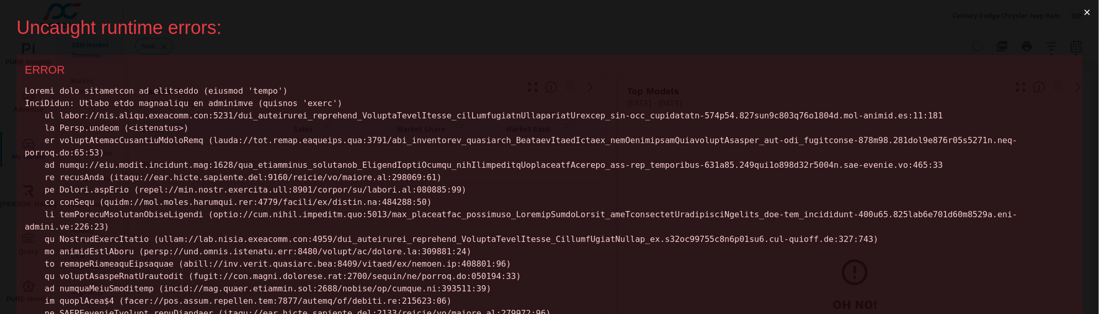
click at [1078, 12] on button "×" at bounding box center [1087, 12] width 24 height 25
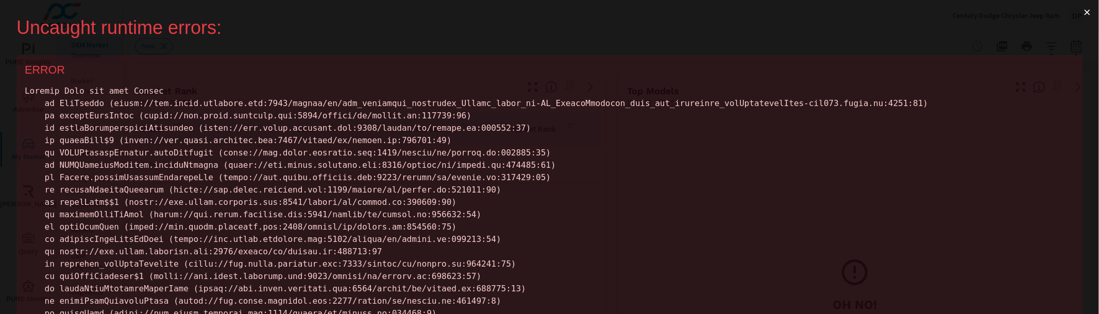
click at [1075, 18] on button "×" at bounding box center [1087, 12] width 24 height 25
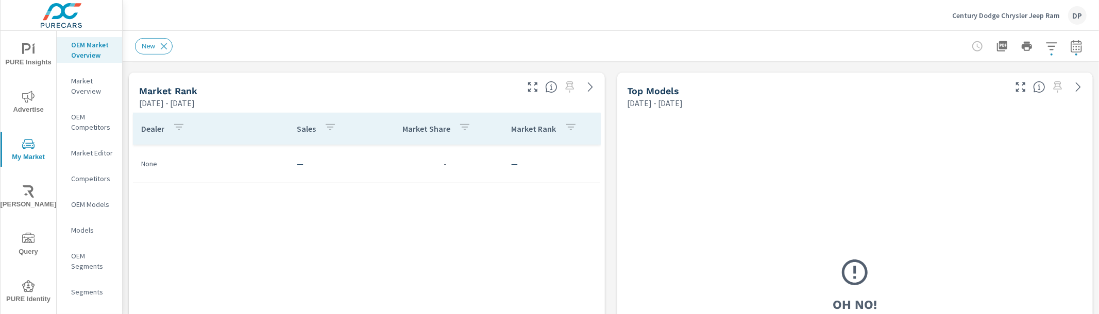
click at [1004, 14] on p "Century Dodge Chrysler Jeep Ram" at bounding box center [1006, 15] width 108 height 9
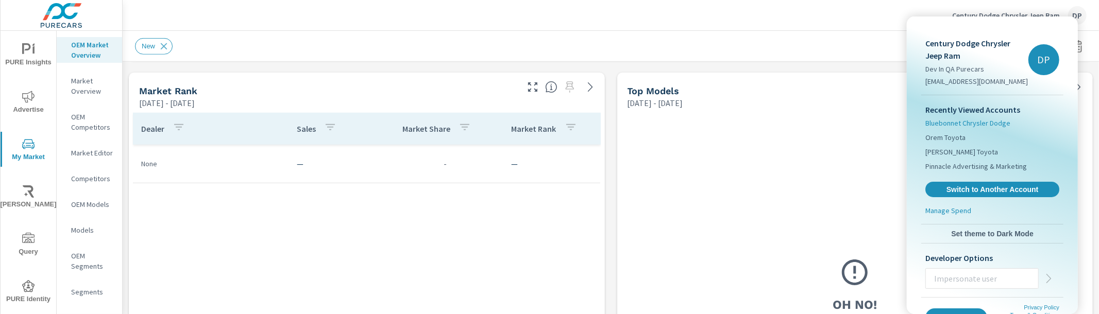
click at [973, 126] on span "Bluebonnet Chrysler Dodge" at bounding box center [967, 123] width 85 height 10
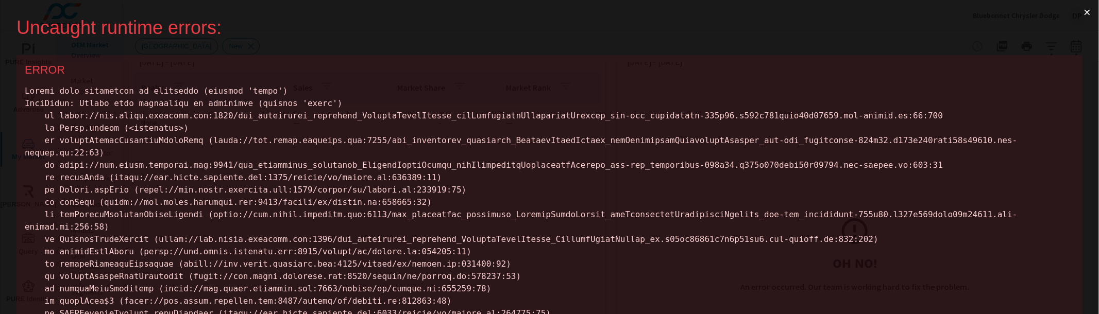
click at [1075, 8] on button "×" at bounding box center [1087, 12] width 24 height 25
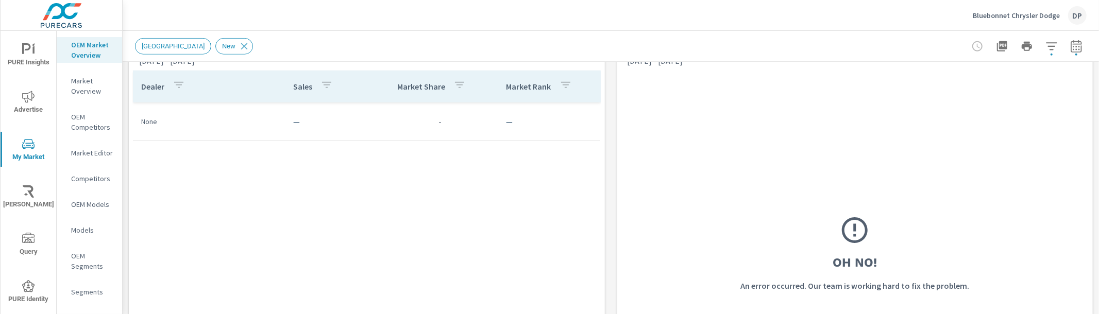
scroll to position [503, 0]
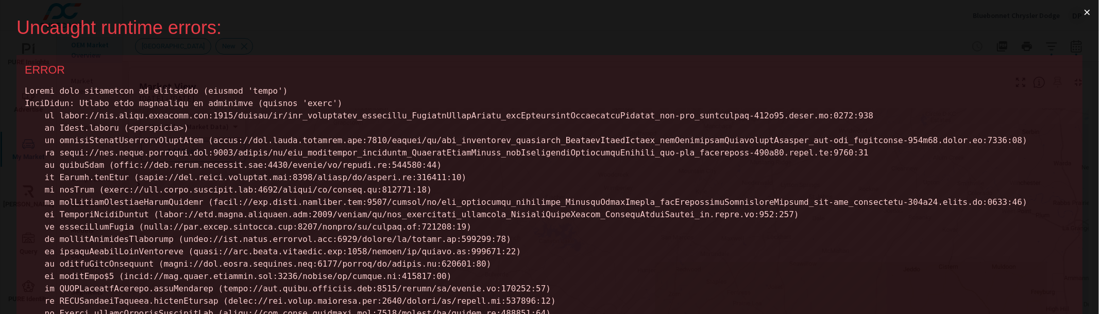
click at [1075, 15] on button "×" at bounding box center [1087, 12] width 24 height 25
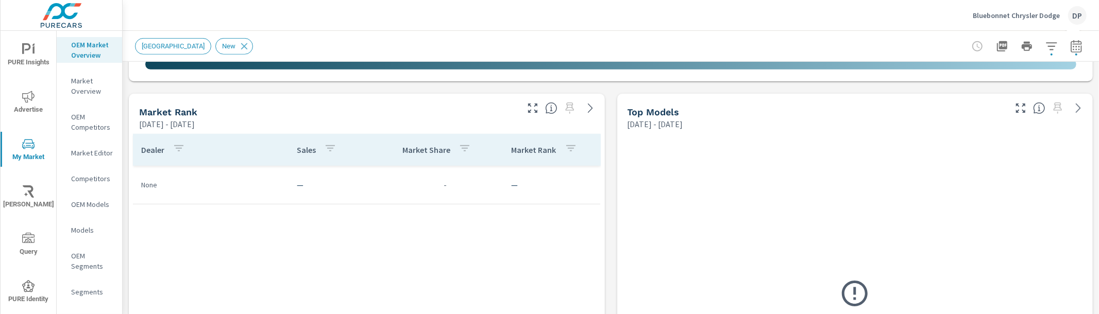
scroll to position [482, 0]
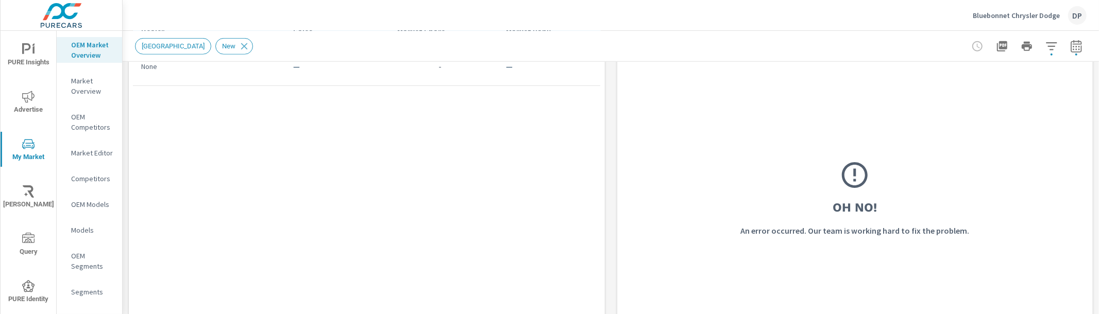
scroll to position [606, 0]
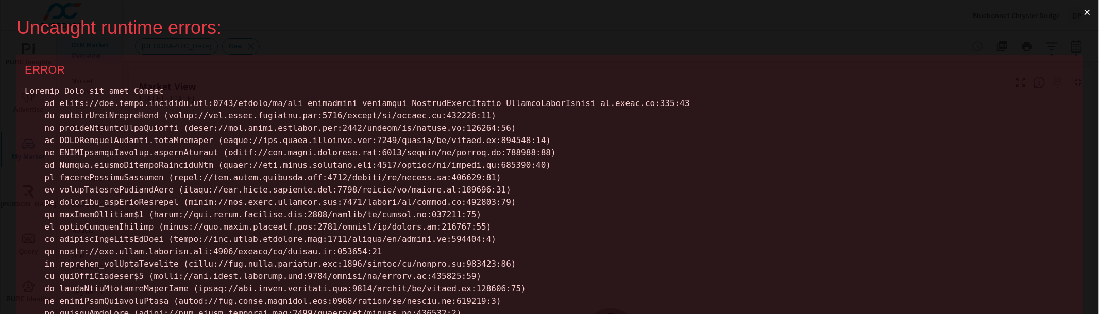
click at [1075, 13] on button "×" at bounding box center [1087, 12] width 24 height 25
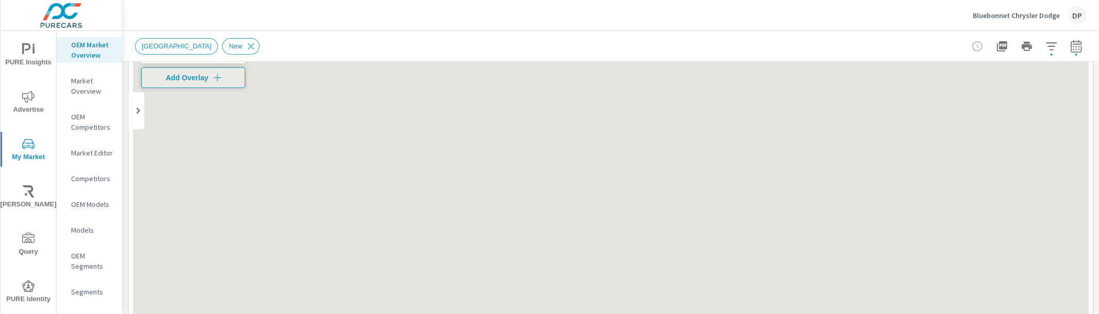
scroll to position [319, 0]
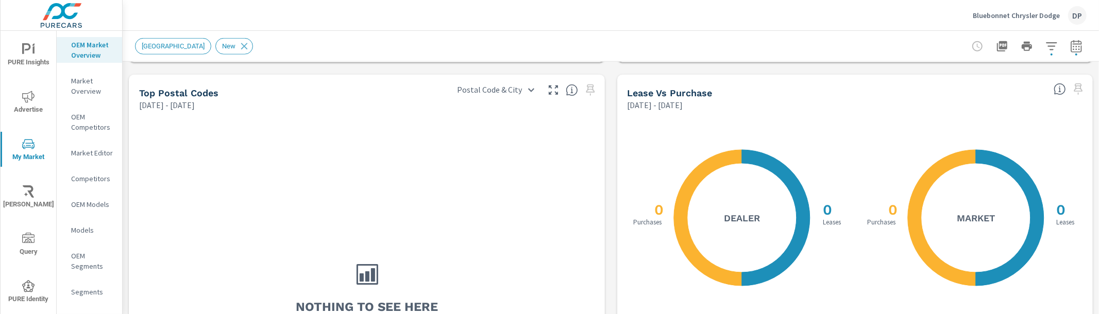
scroll to position [920, 0]
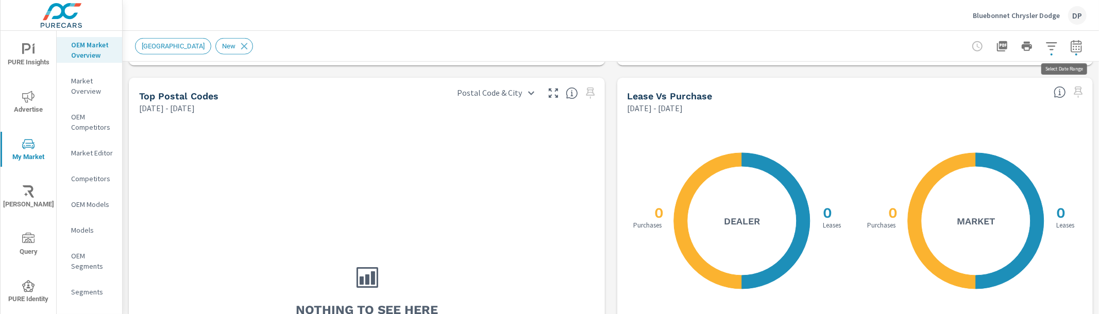
click at [1070, 45] on icon "button" at bounding box center [1076, 46] width 12 height 12
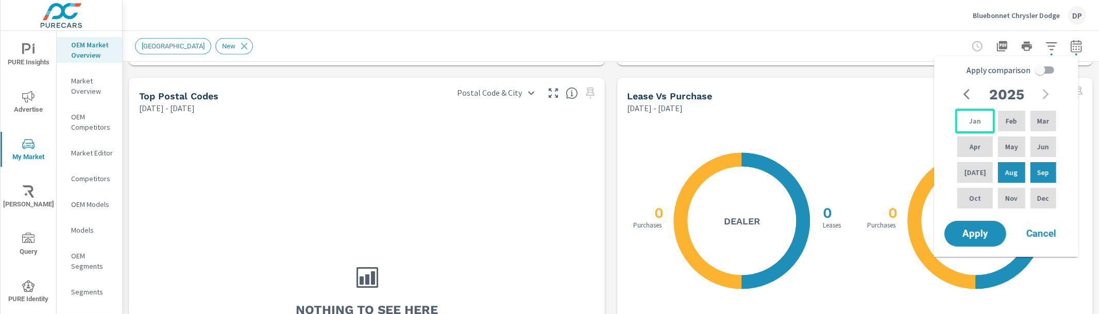
click at [984, 122] on div "Jan" at bounding box center [975, 121] width 40 height 25
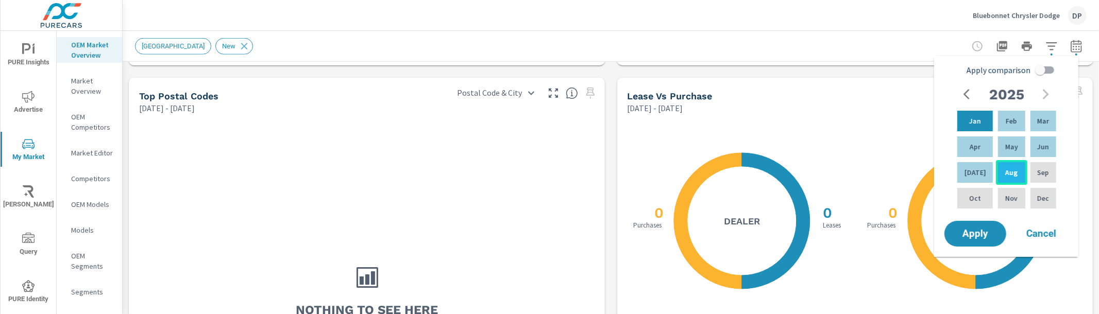
click at [1019, 170] on div "Aug" at bounding box center [1011, 172] width 31 height 25
click at [636, 177] on div "X X 0 Leases 0 Purchases Dealer" at bounding box center [742, 221] width 213 height 194
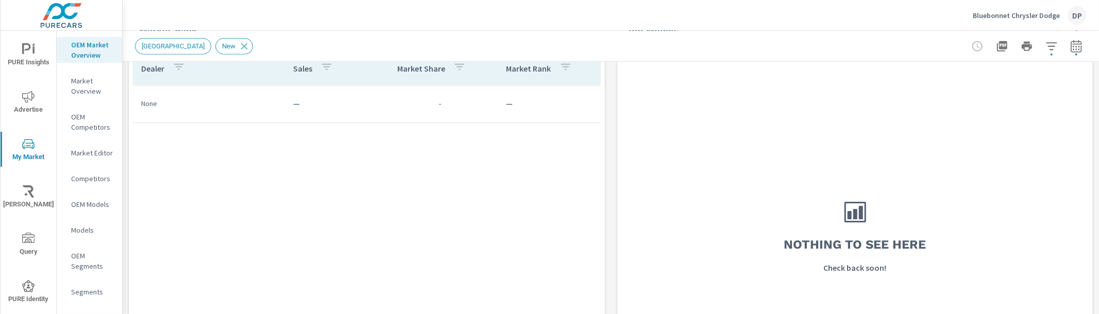
scroll to position [510, 0]
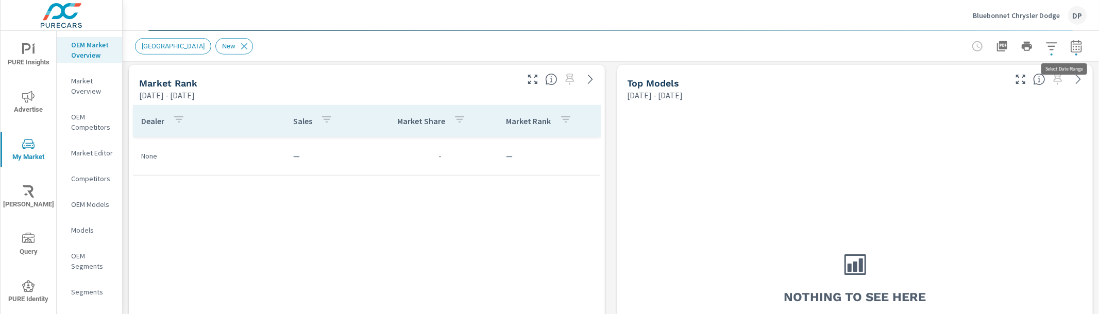
click at [1070, 46] on icon "button" at bounding box center [1076, 46] width 12 height 12
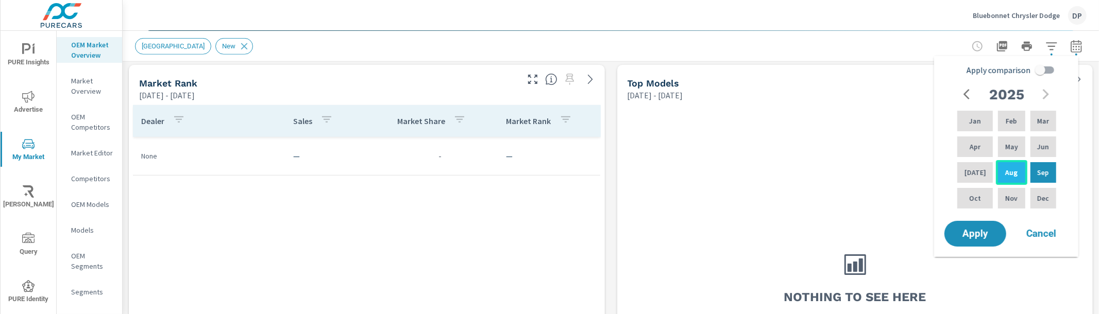
click at [1007, 171] on p "Aug" at bounding box center [1011, 172] width 12 height 10
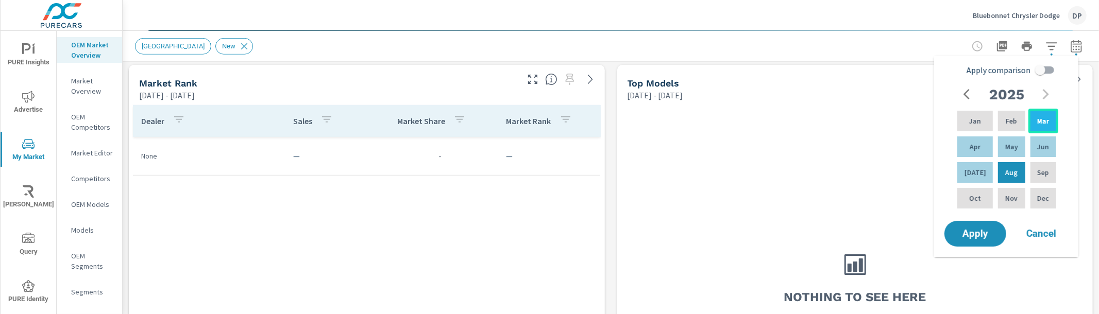
click at [1032, 120] on div "Mar" at bounding box center [1043, 121] width 30 height 25
click at [972, 241] on button "Apply" at bounding box center [975, 234] width 64 height 27
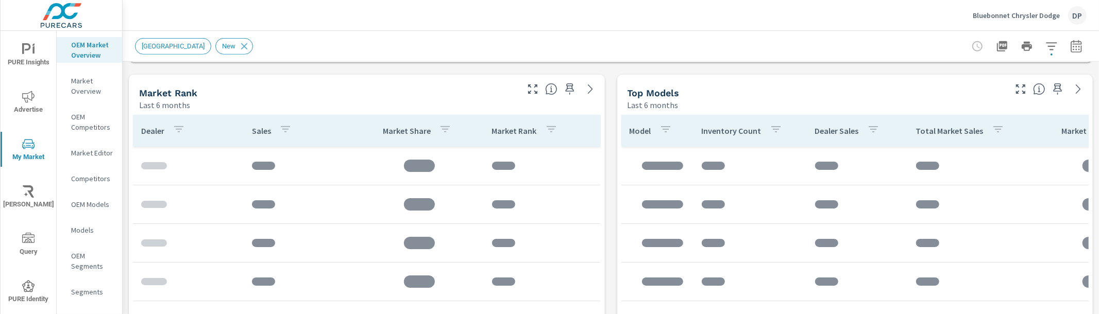
scroll to position [513, 0]
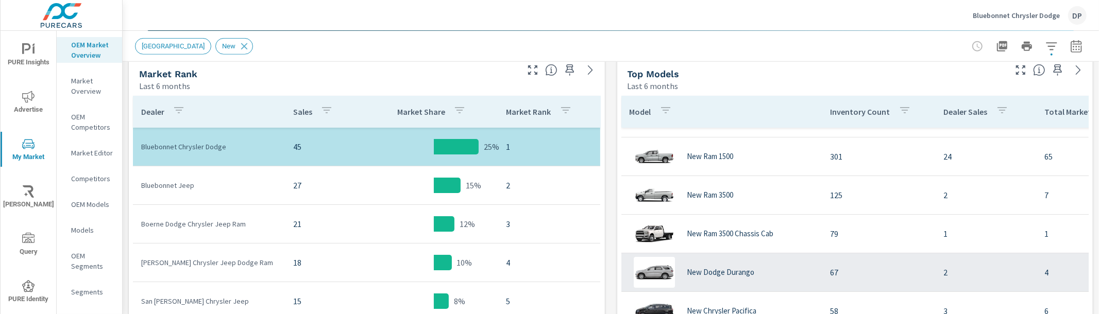
scroll to position [165, 0]
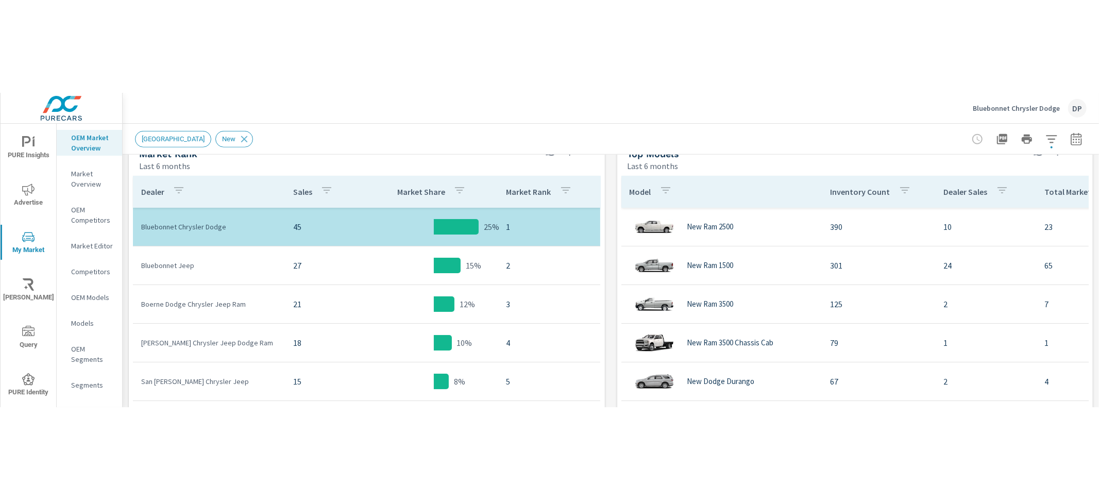
scroll to position [544, 0]
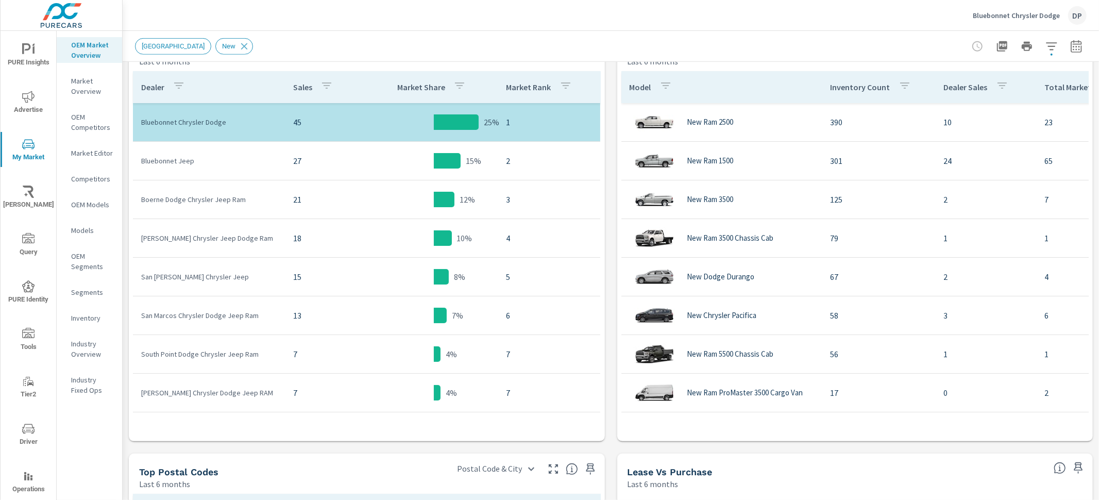
click at [408, 83] on p "Market Share" at bounding box center [421, 87] width 48 height 10
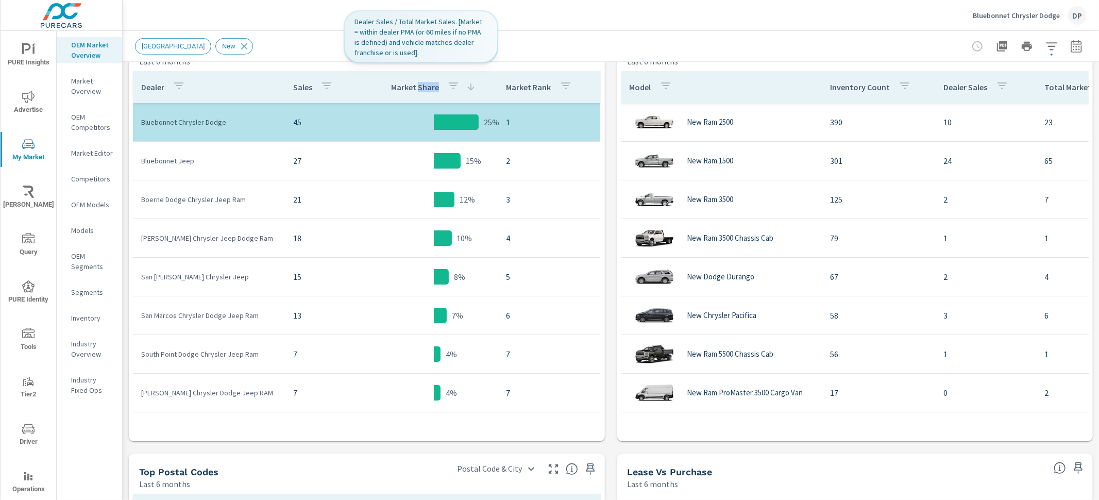
click at [408, 83] on p "Market Share" at bounding box center [415, 87] width 48 height 10
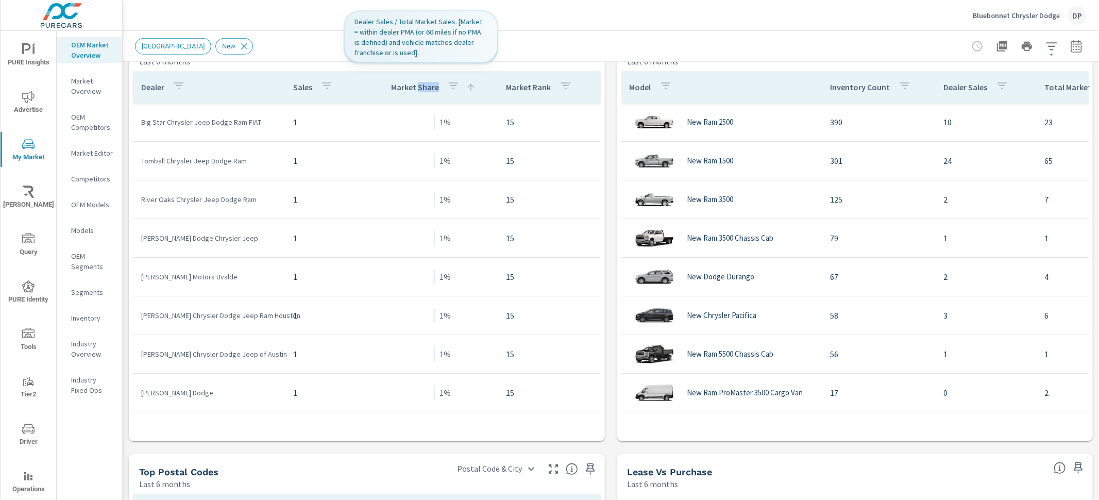
click at [409, 84] on p "Market Share" at bounding box center [415, 87] width 48 height 10
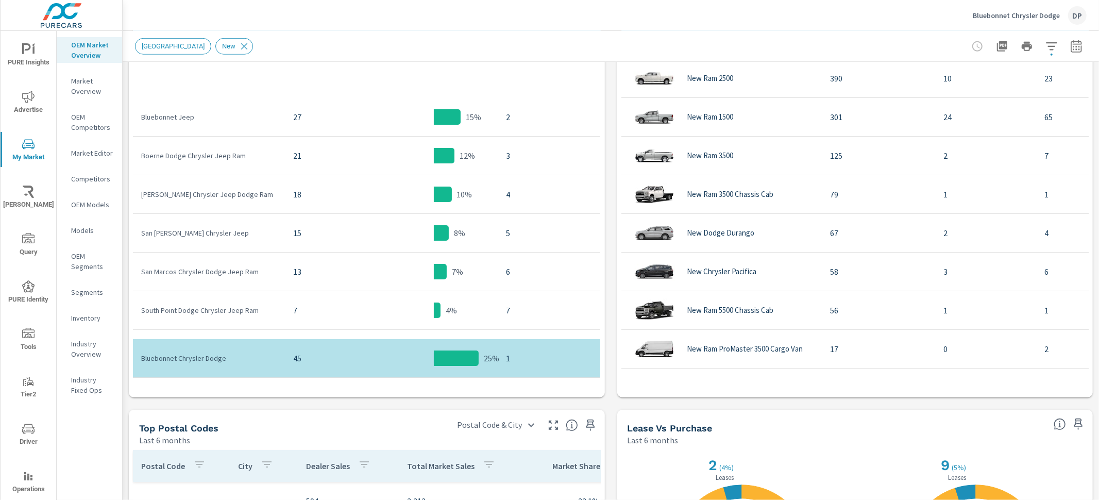
scroll to position [585, 0]
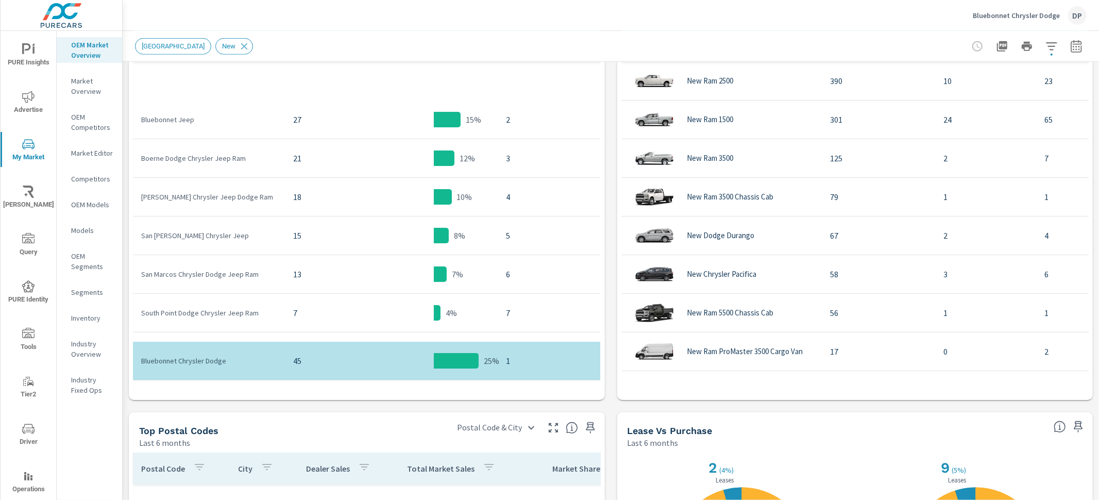
click at [434, 231] on div at bounding box center [441, 235] width 15 height 15
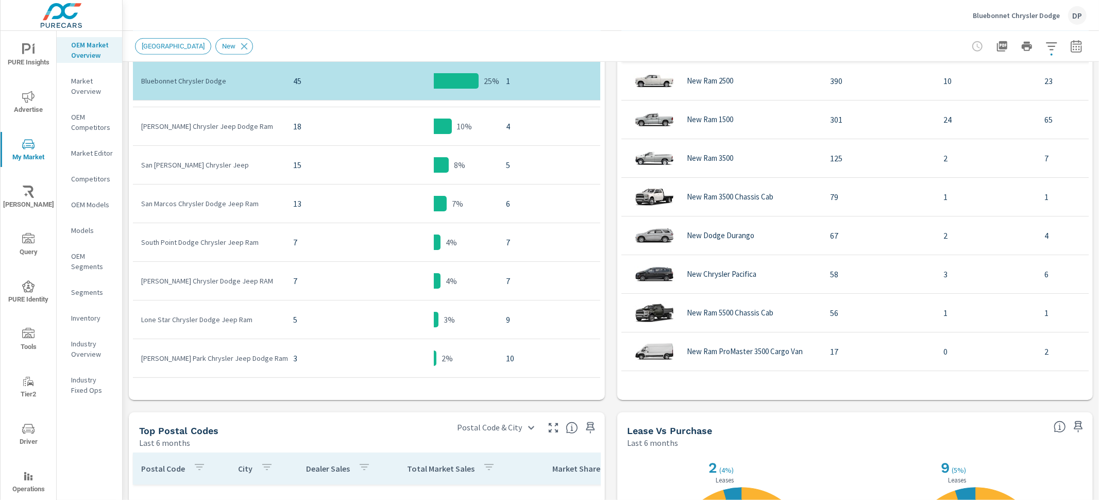
scroll to position [37, 0]
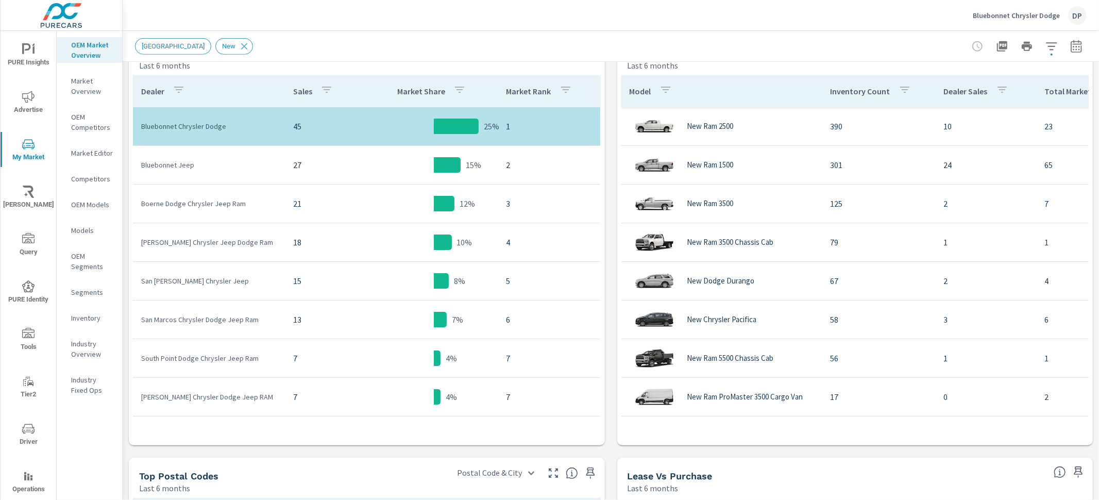
scroll to position [521, 0]
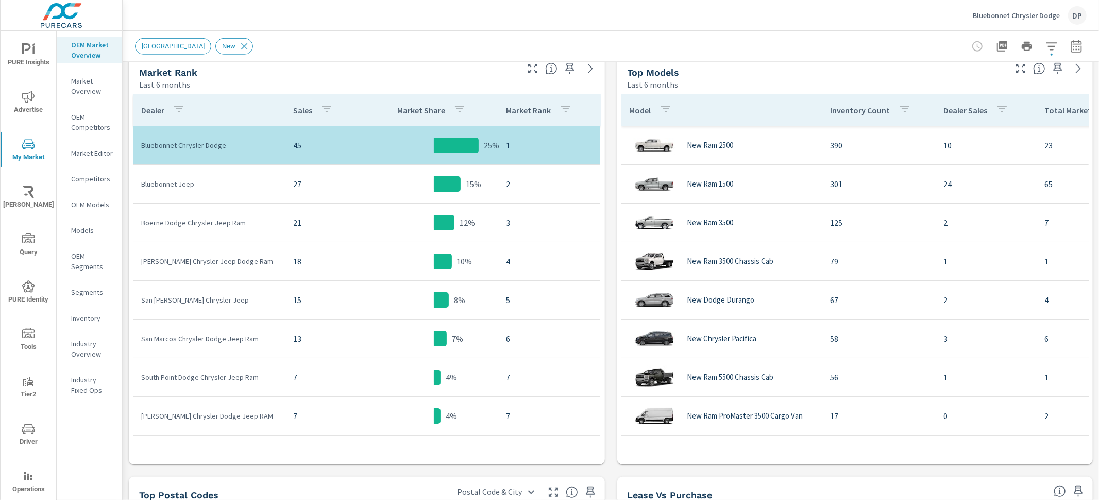
click at [406, 109] on p "Market Share" at bounding box center [421, 110] width 48 height 10
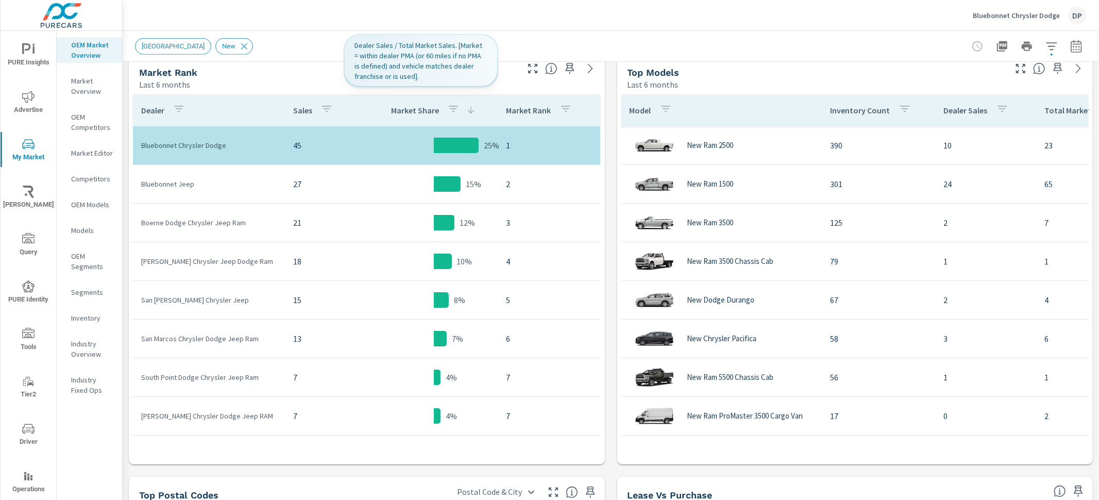
click at [405, 109] on p "Market Share" at bounding box center [415, 110] width 48 height 10
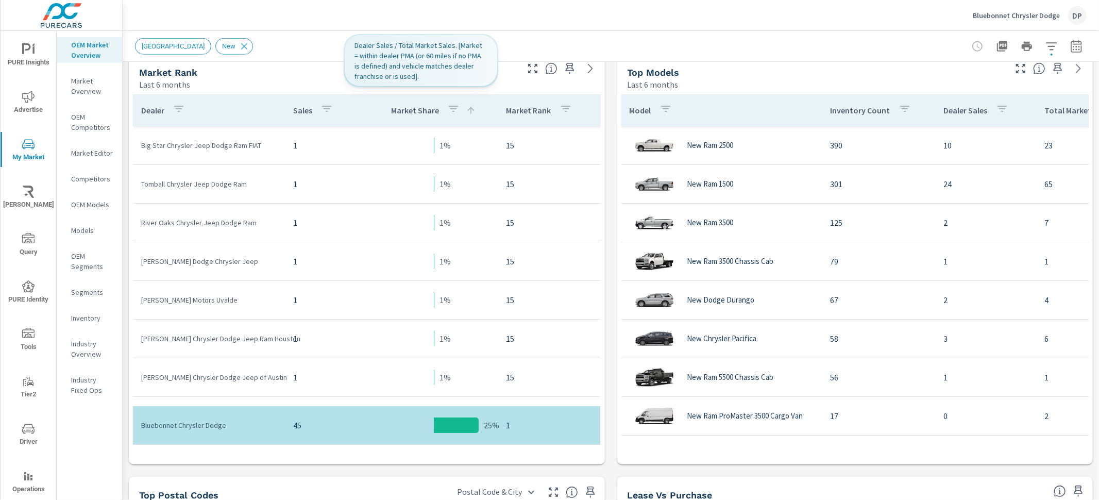
click at [405, 109] on p "Market Share" at bounding box center [415, 110] width 48 height 10
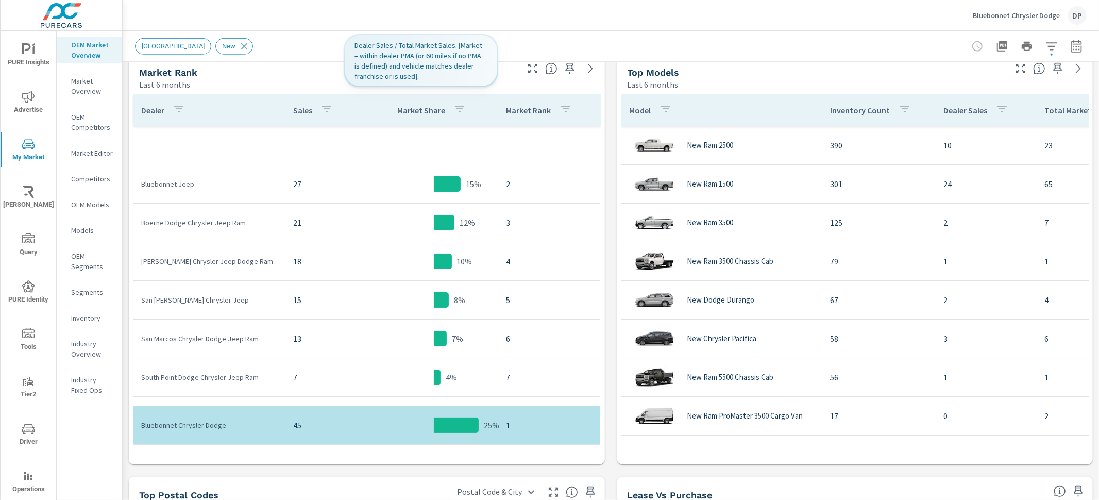
click at [405, 109] on p "Market Share" at bounding box center [421, 110] width 48 height 10
click at [405, 109] on p "Market Share" at bounding box center [415, 110] width 48 height 10
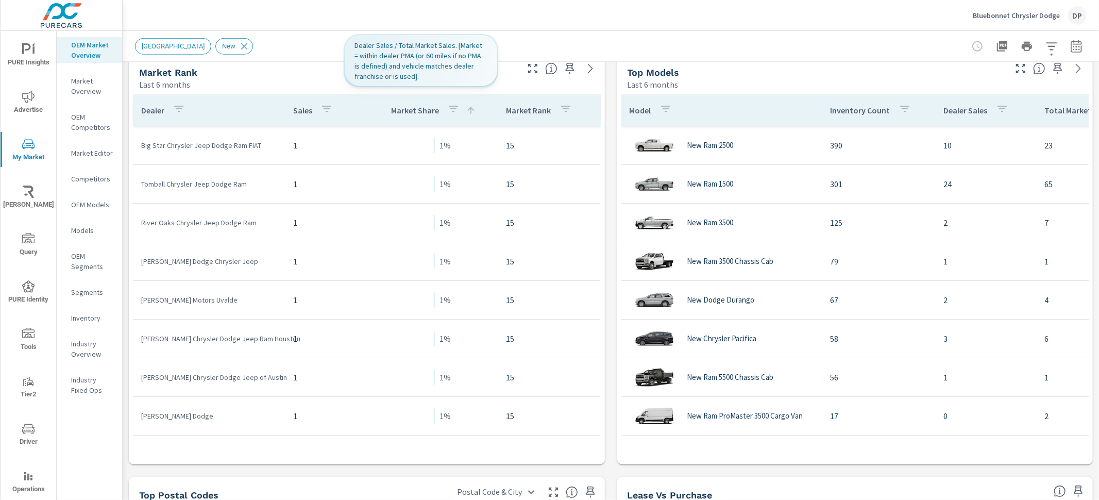
click at [405, 109] on p "Market Share" at bounding box center [415, 110] width 48 height 10
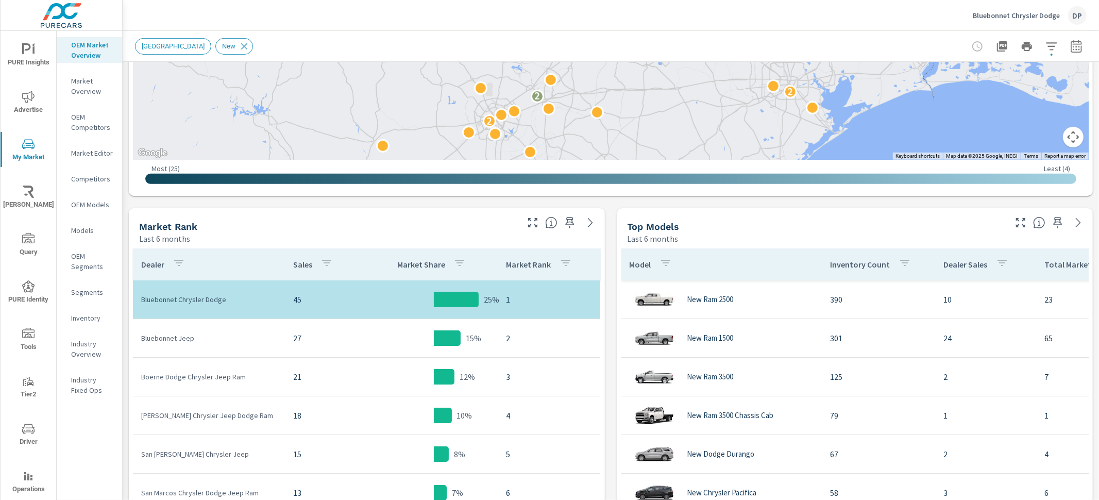
scroll to position [387, 0]
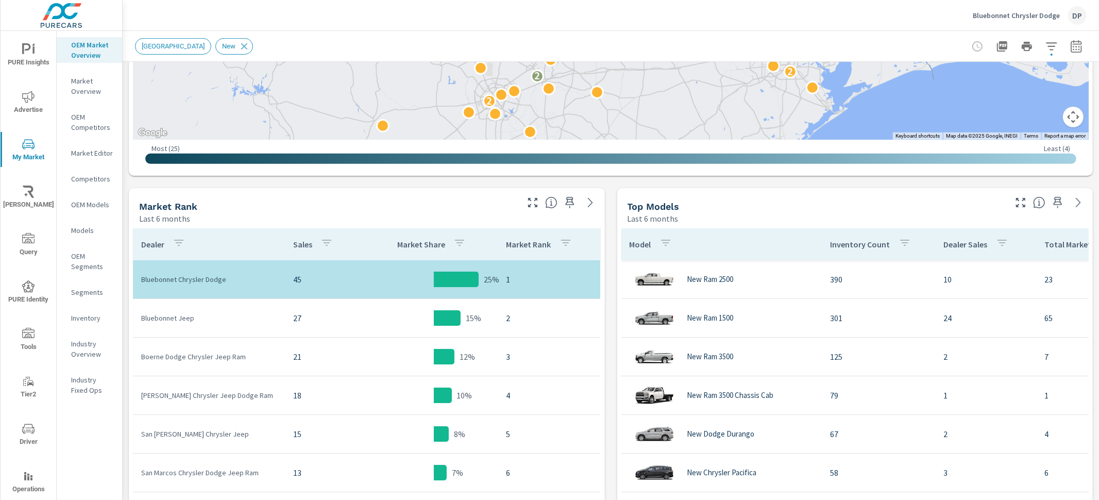
click at [508, 238] on div "Market Rank" at bounding box center [541, 244] width 70 height 24
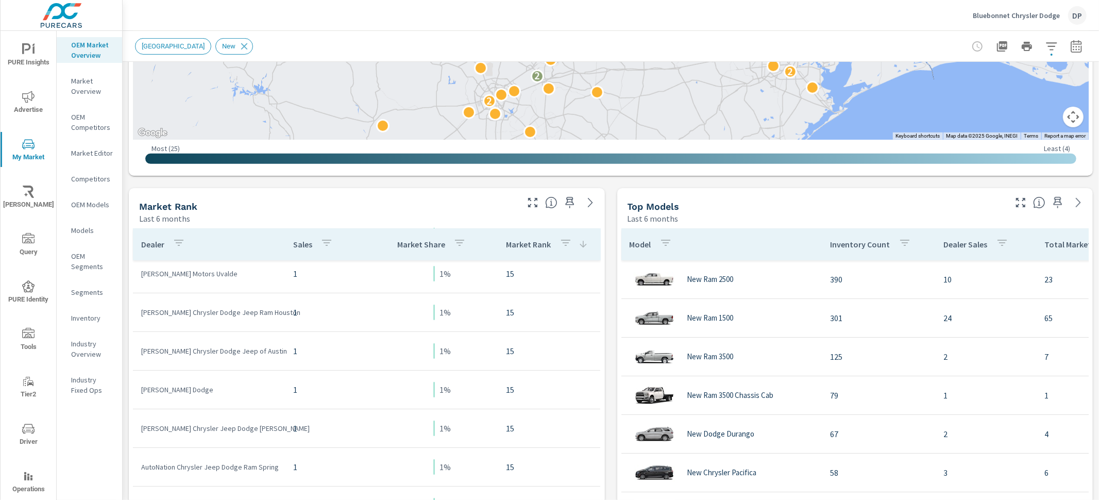
scroll to position [172, 0]
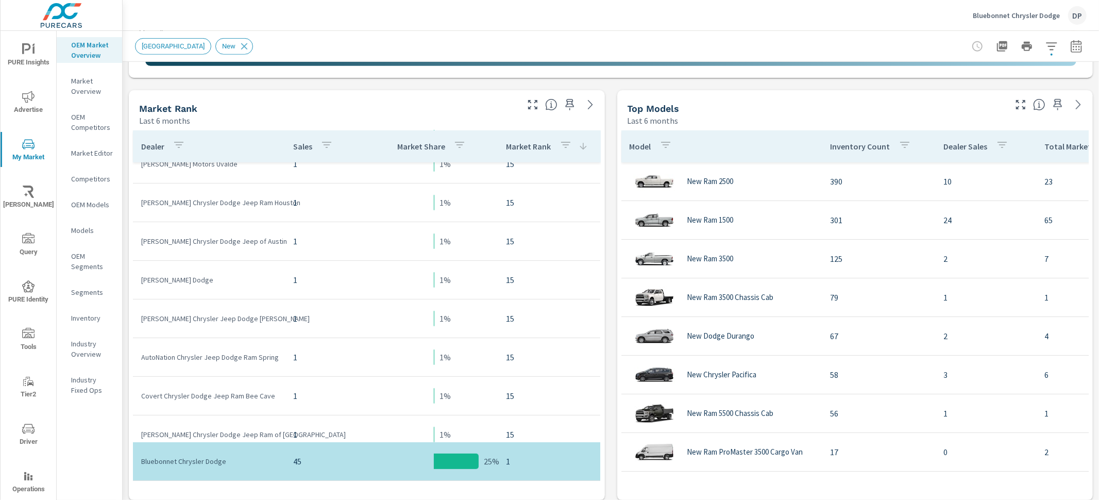
scroll to position [573, 0]
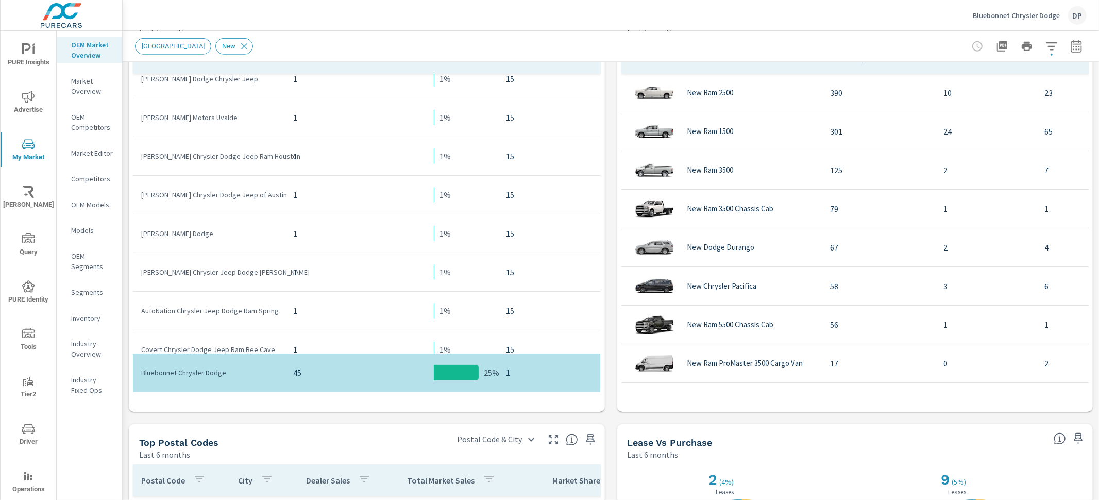
scroll to position [1, 0]
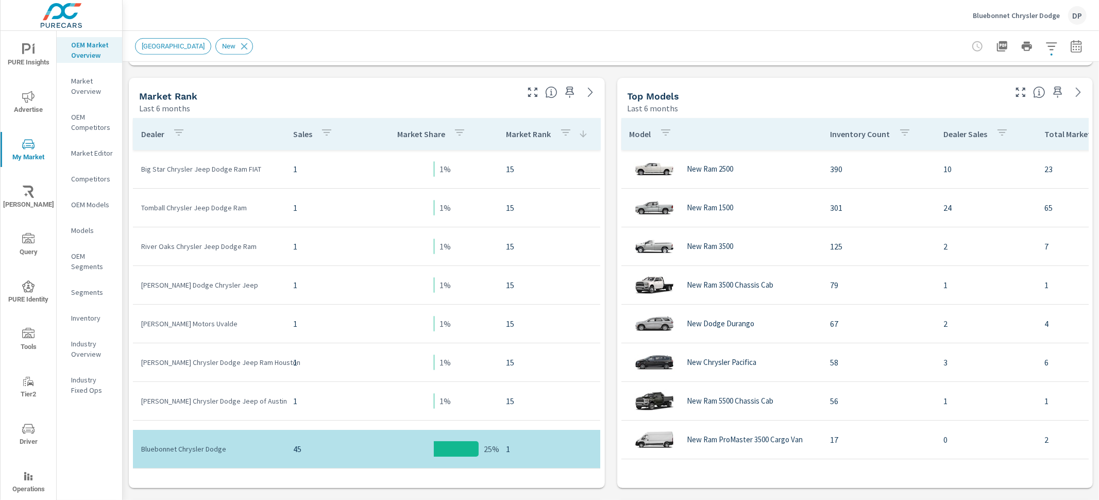
scroll to position [495, 0]
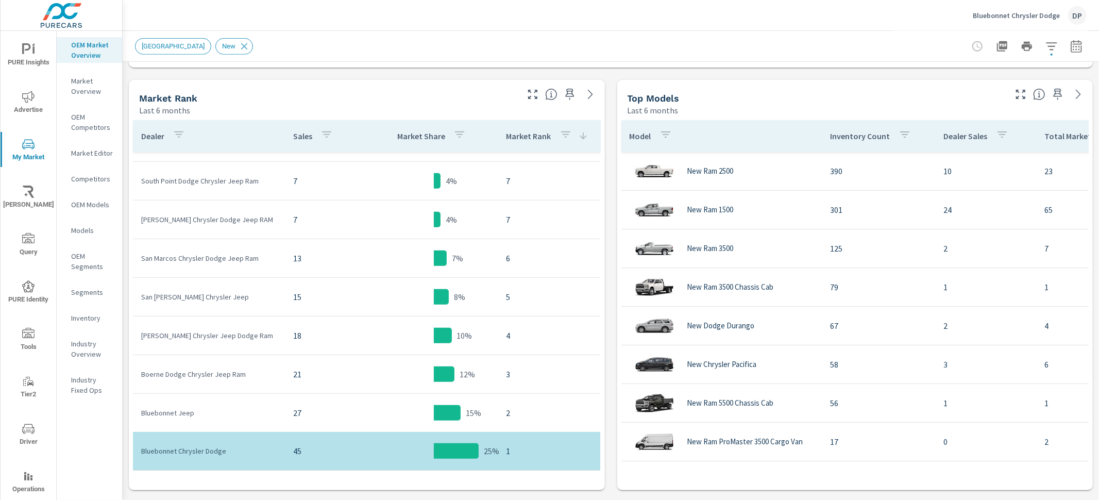
scroll to position [628, 0]
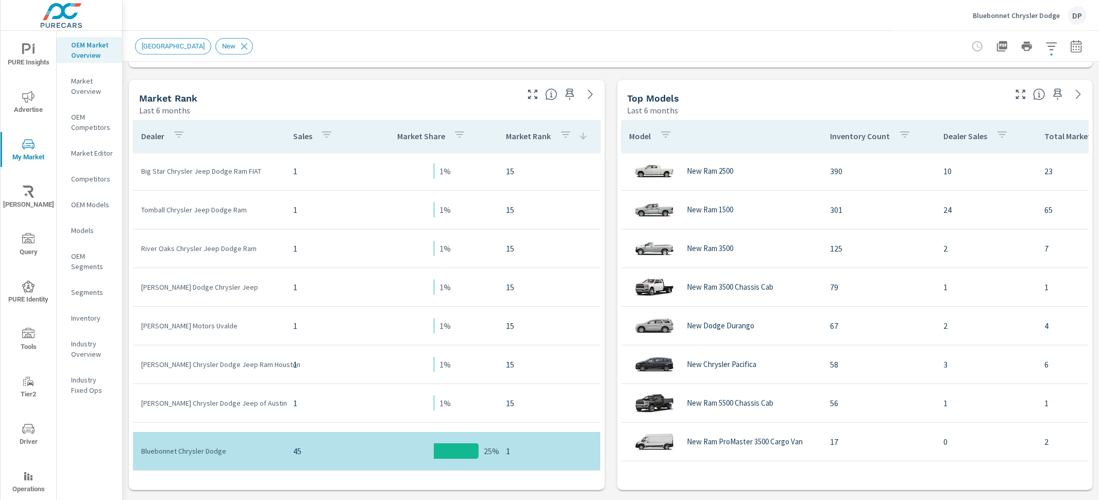
click at [147, 142] on div "Dealer" at bounding box center [165, 136] width 48 height 24
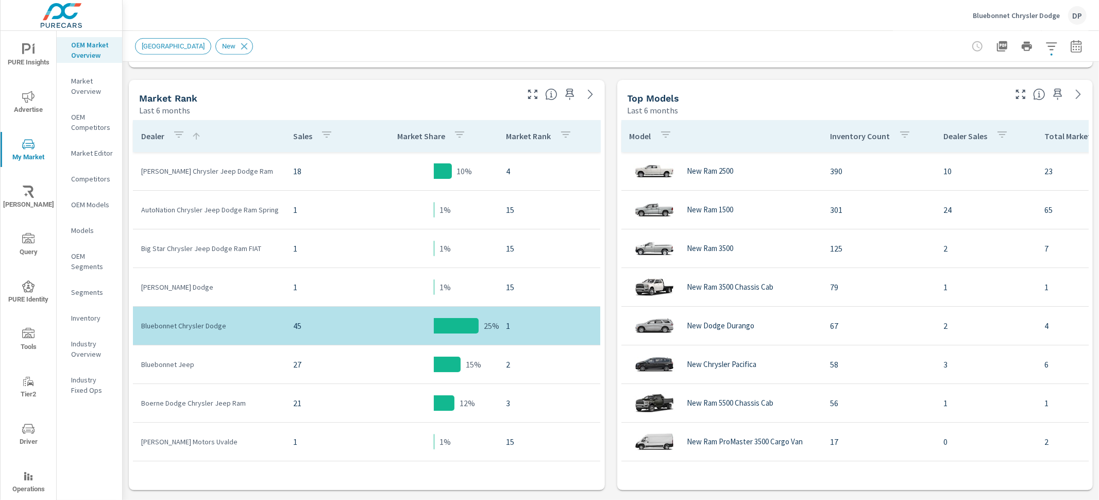
click at [147, 142] on div "Dealer" at bounding box center [171, 136] width 60 height 24
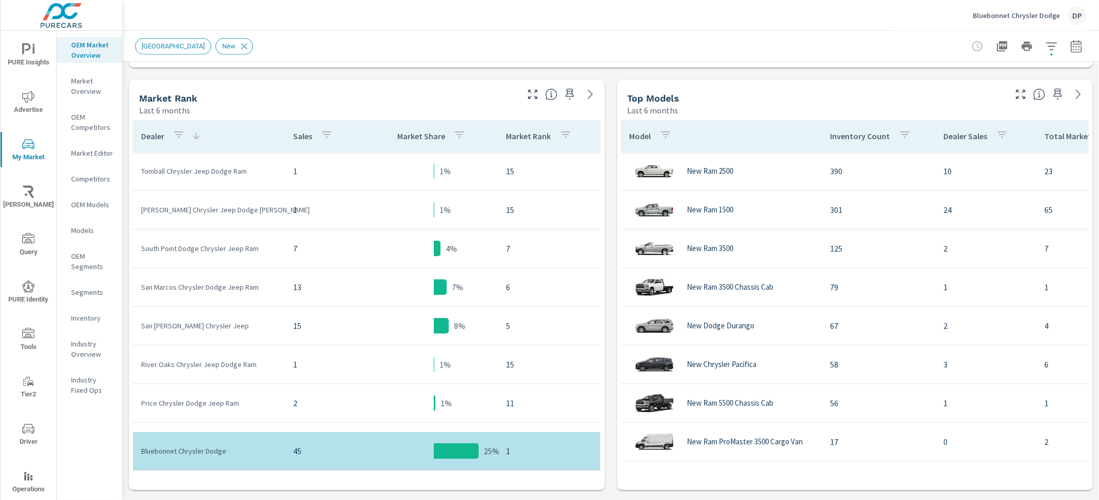
click at [696, 136] on th "Model" at bounding box center [721, 136] width 201 height 32
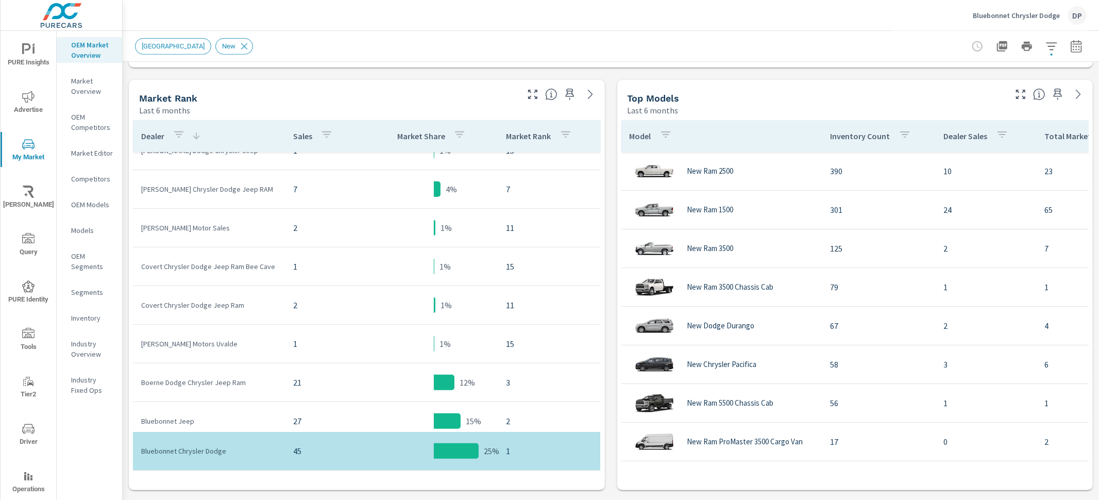
scroll to position [686, 0]
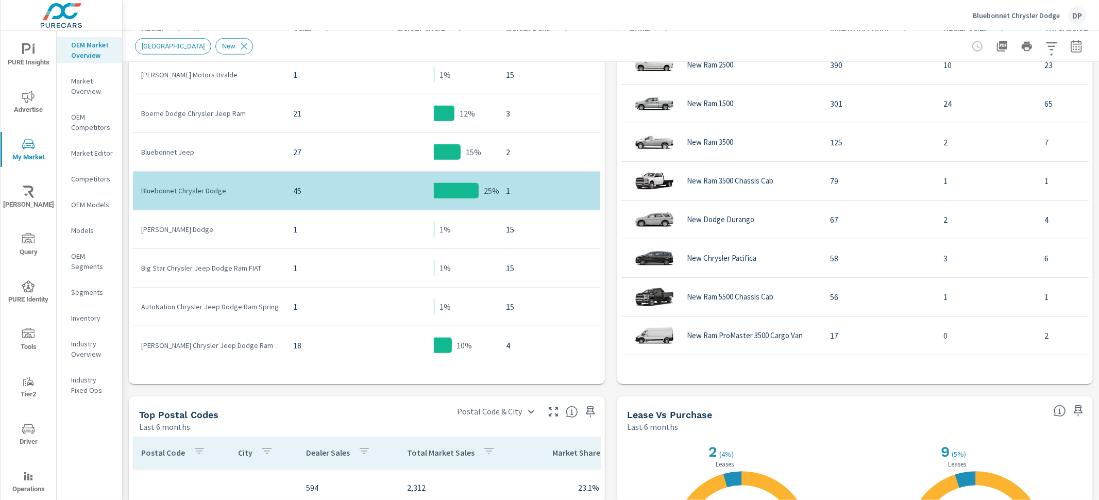
scroll to position [594, 0]
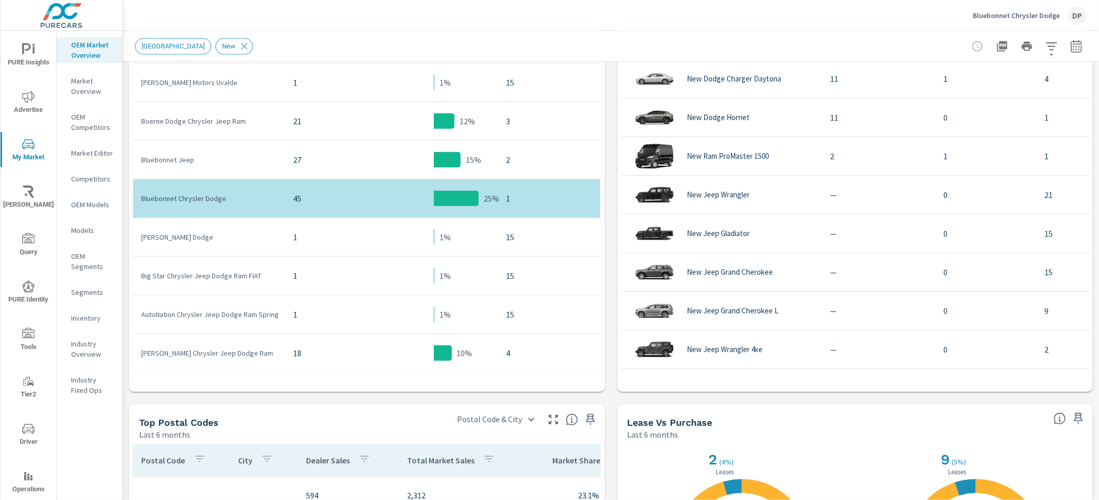
scroll to position [466, 0]
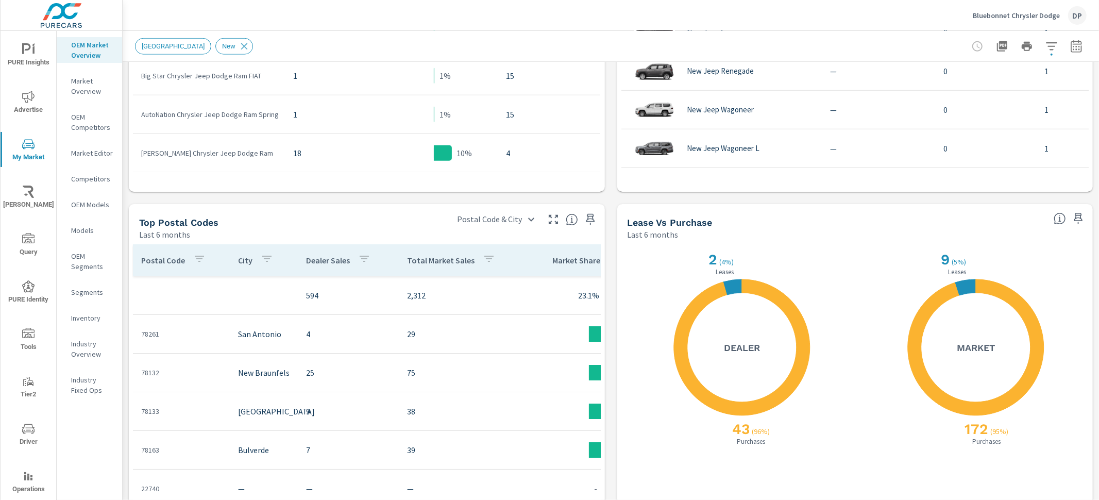
scroll to position [877, 0]
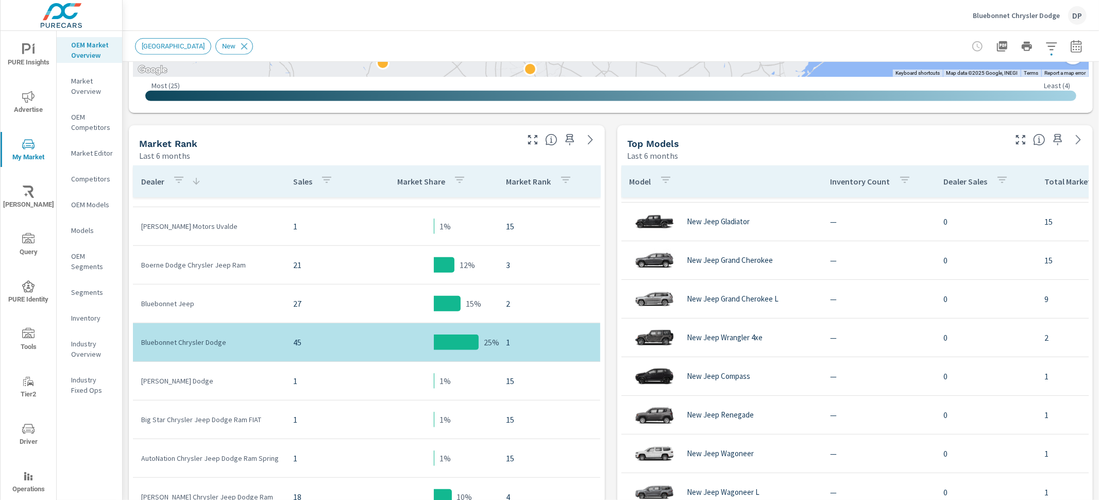
scroll to position [466, 0]
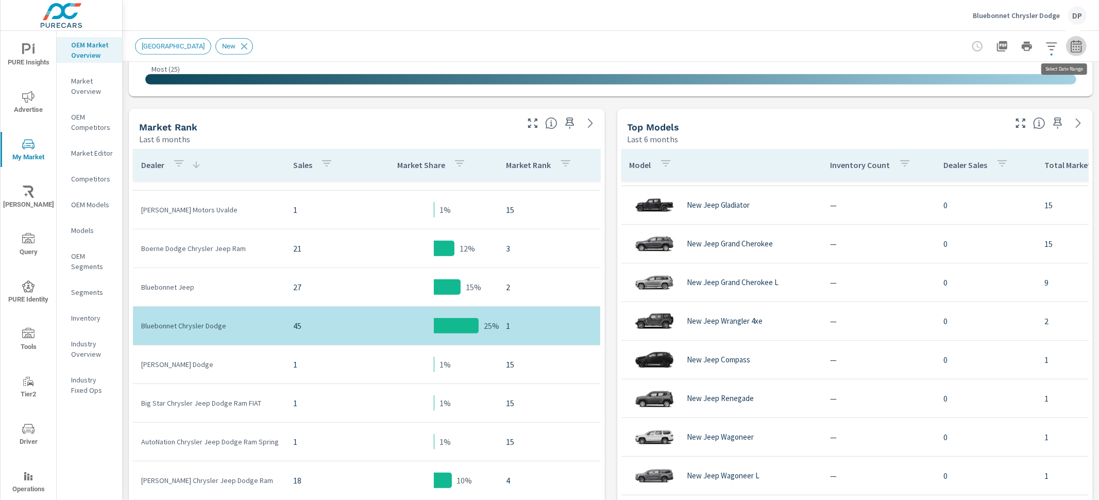
click at [1073, 47] on icon "button" at bounding box center [1076, 48] width 7 height 4
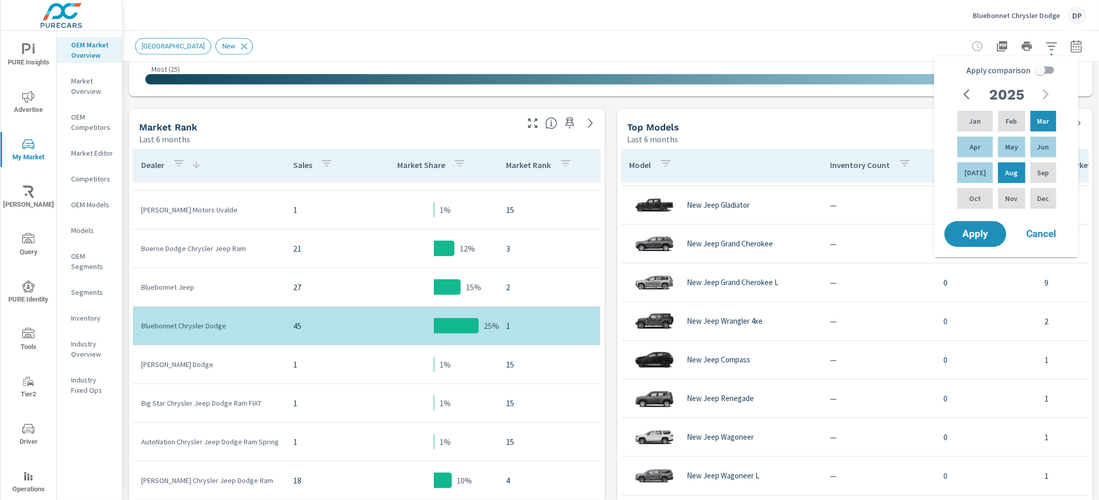
click at [1048, 70] on input "Apply comparison" at bounding box center [1040, 70] width 59 height 20
checkbox input "true"
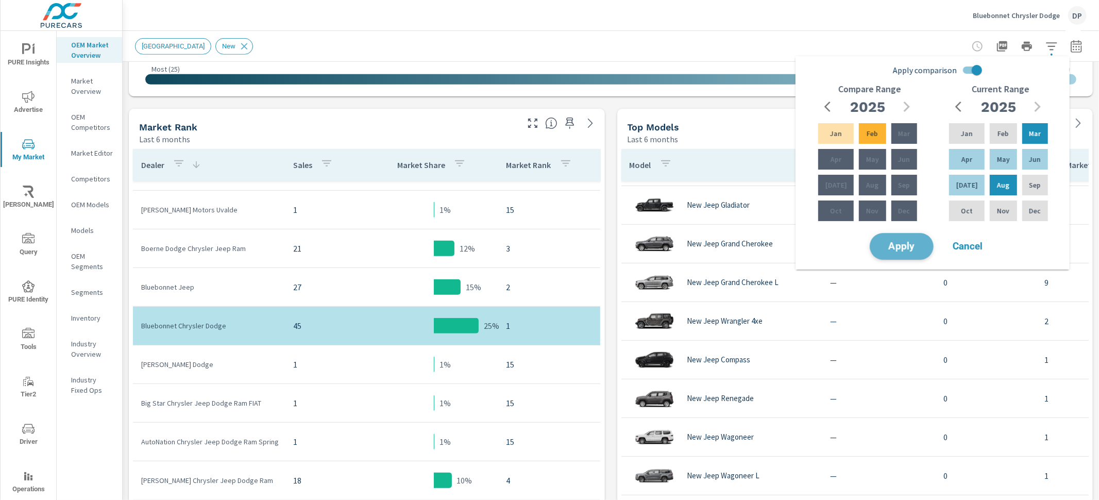
click at [915, 249] on span "Apply" at bounding box center [902, 247] width 42 height 10
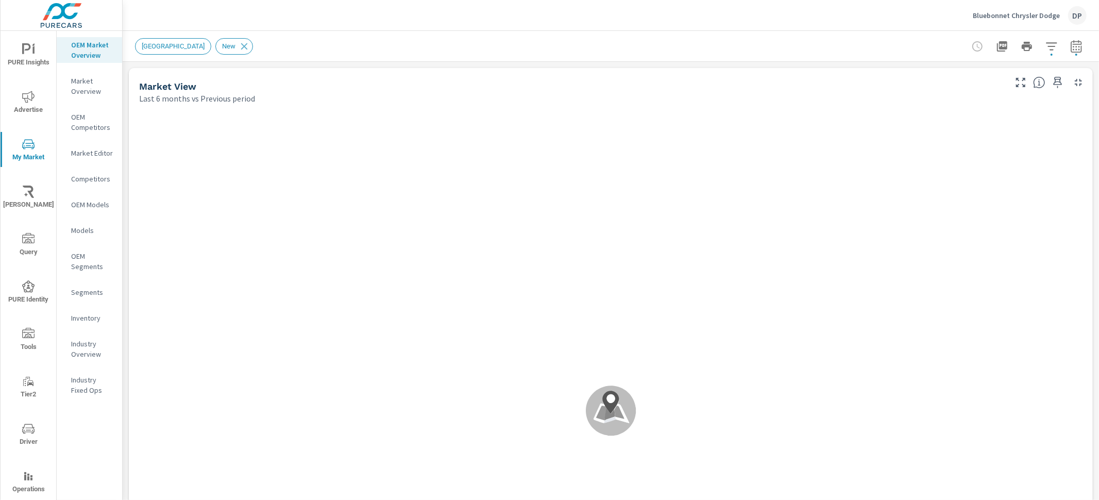
scroll to position [812, 0]
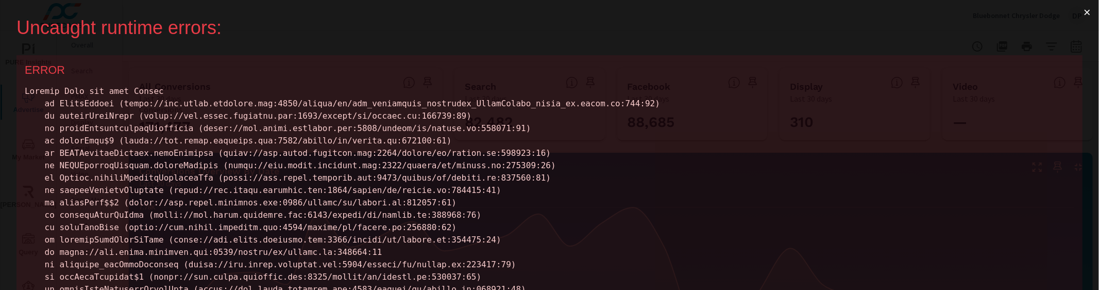
scroll to position [354, 0]
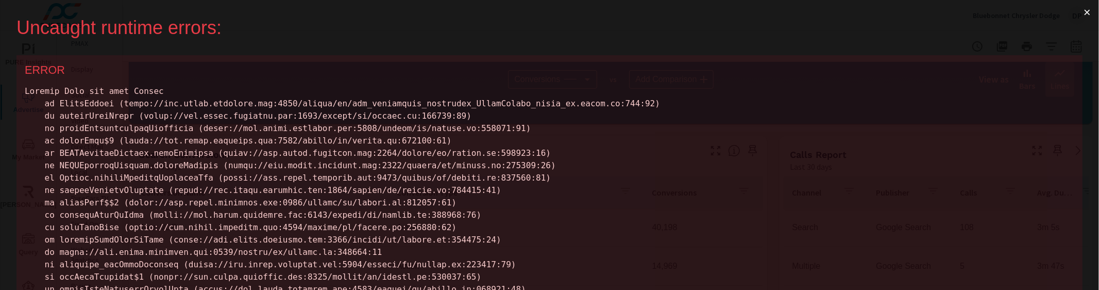
click at [1077, 14] on button "×" at bounding box center [1087, 12] width 24 height 25
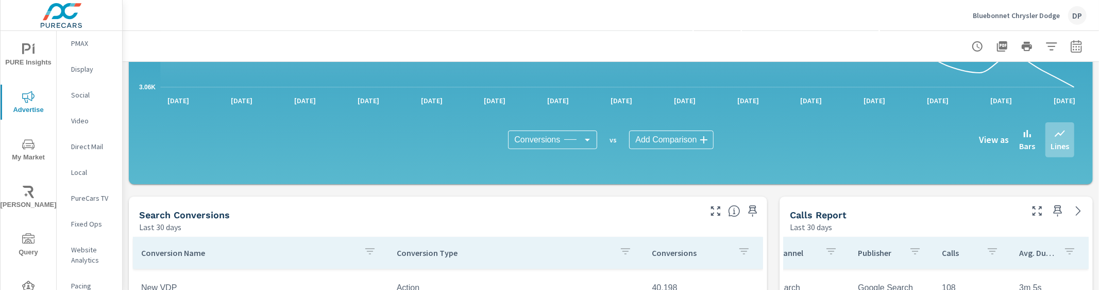
scroll to position [312, 0]
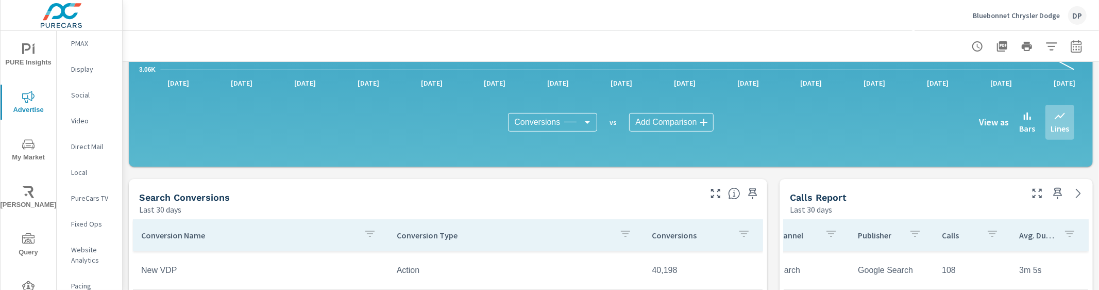
click at [1021, 232] on p "Avg. Duration" at bounding box center [1037, 235] width 36 height 10
click at [1032, 235] on p "Avg. Duration" at bounding box center [1044, 235] width 24 height 10
click at [1063, 234] on icon "button" at bounding box center [1069, 233] width 12 height 12
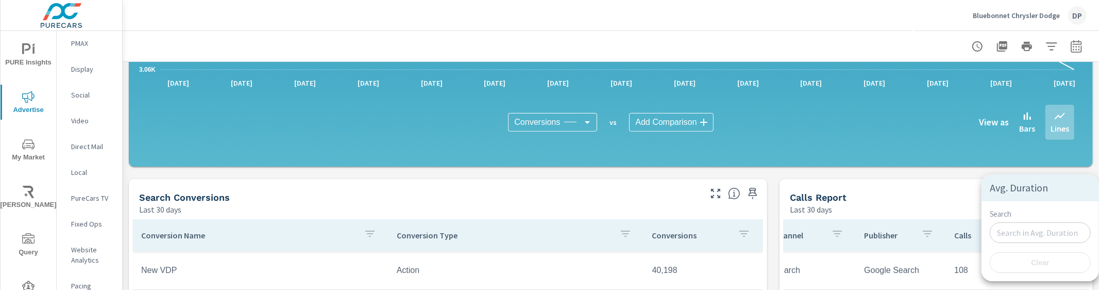
click at [925, 210] on div at bounding box center [549, 145] width 1099 height 290
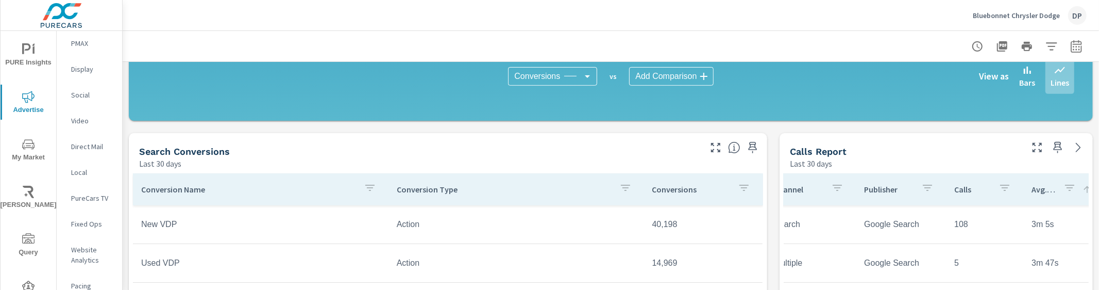
scroll to position [358, 0]
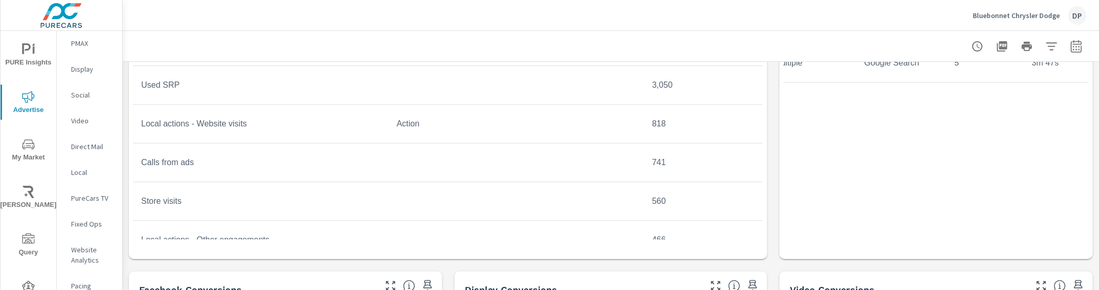
scroll to position [559, 0]
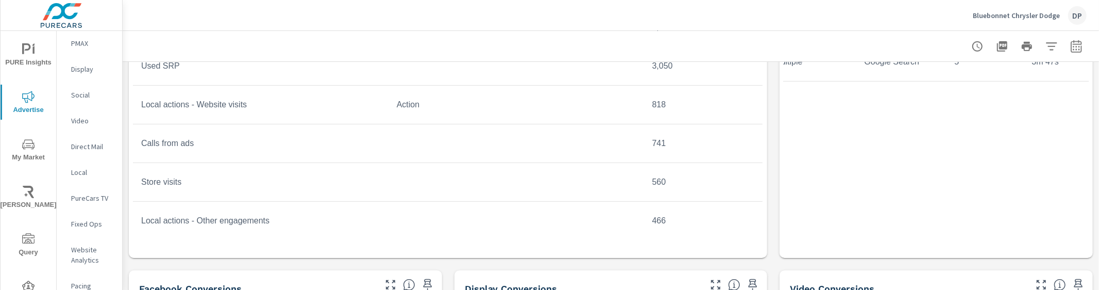
scroll to position [441, 0]
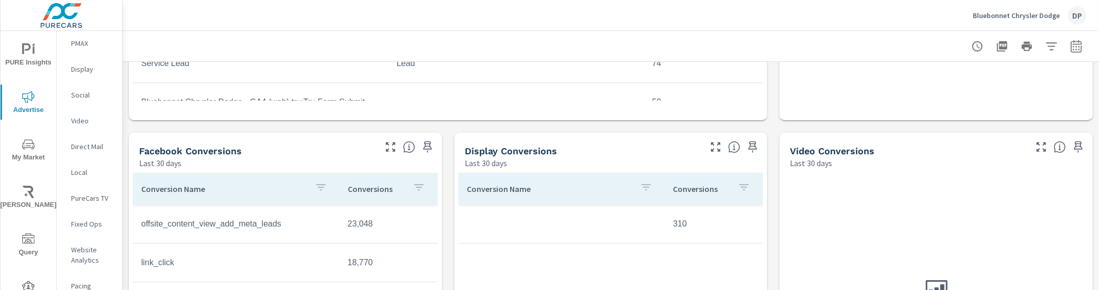
scroll to position [694, 0]
click at [649, 190] on button "button" at bounding box center [646, 191] width 21 height 24
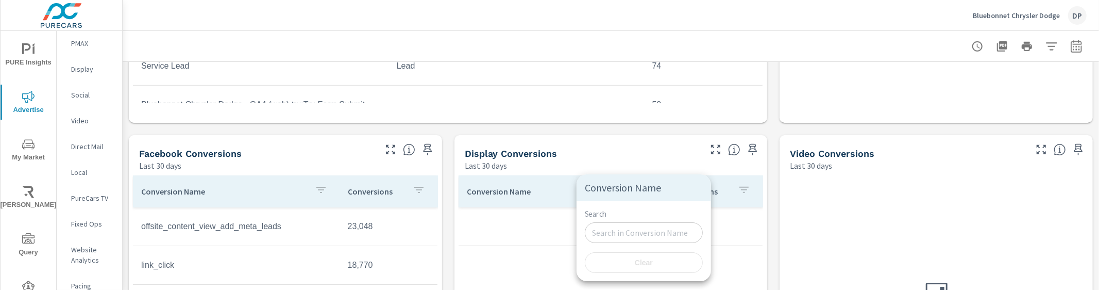
click at [632, 157] on div at bounding box center [549, 145] width 1099 height 290
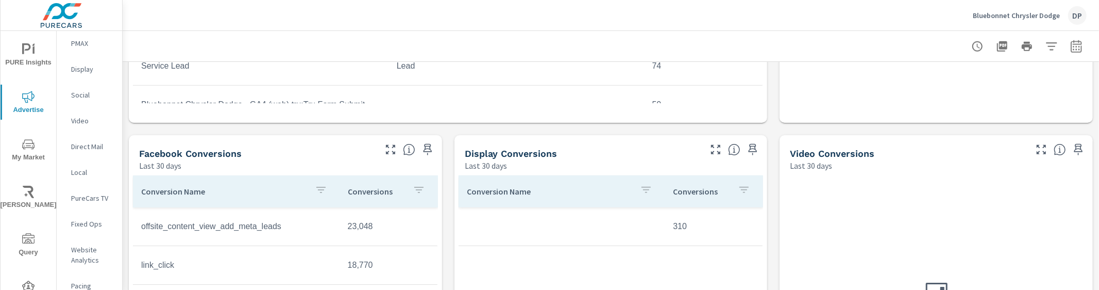
click at [315, 185] on icon "button" at bounding box center [321, 189] width 12 height 12
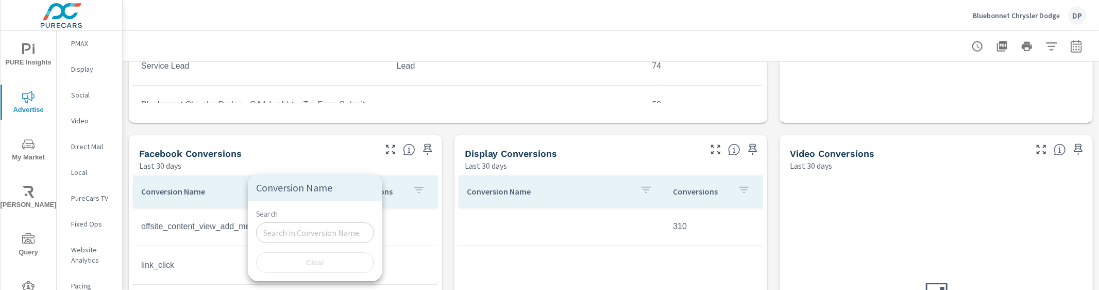
click at [324, 160] on div at bounding box center [549, 145] width 1099 height 290
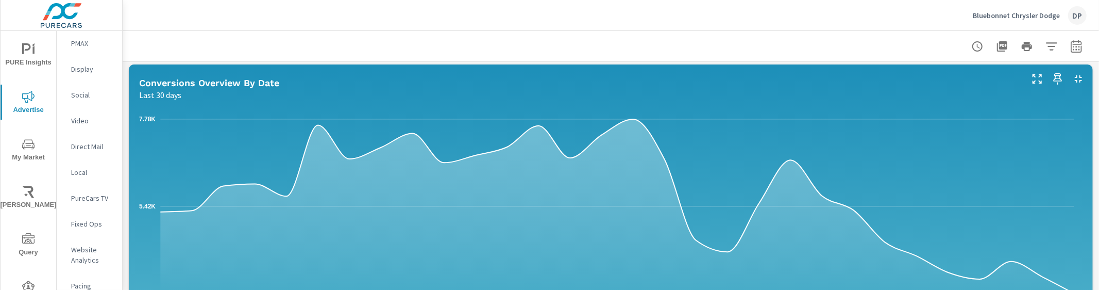
scroll to position [341, 0]
